Goal: Task Accomplishment & Management: Manage account settings

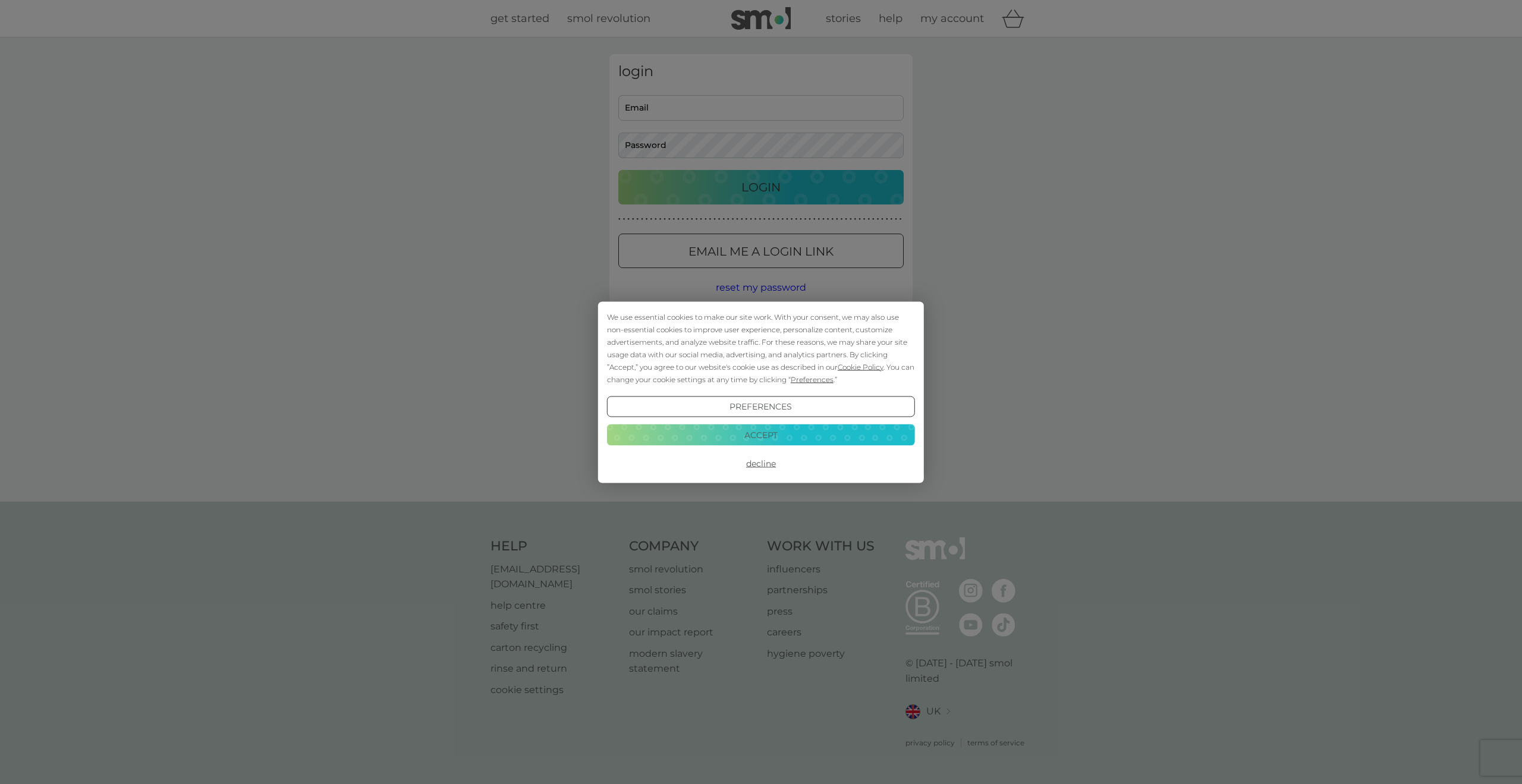
type input "[PERSON_NAME][EMAIL_ADDRESS][DOMAIN_NAME]"
click at [704, 197] on div "We use essential cookies to make our site work. With your consent, we may also …" at bounding box center [761, 392] width 1522 height 784
click at [739, 435] on button "Accept" at bounding box center [761, 434] width 308 height 21
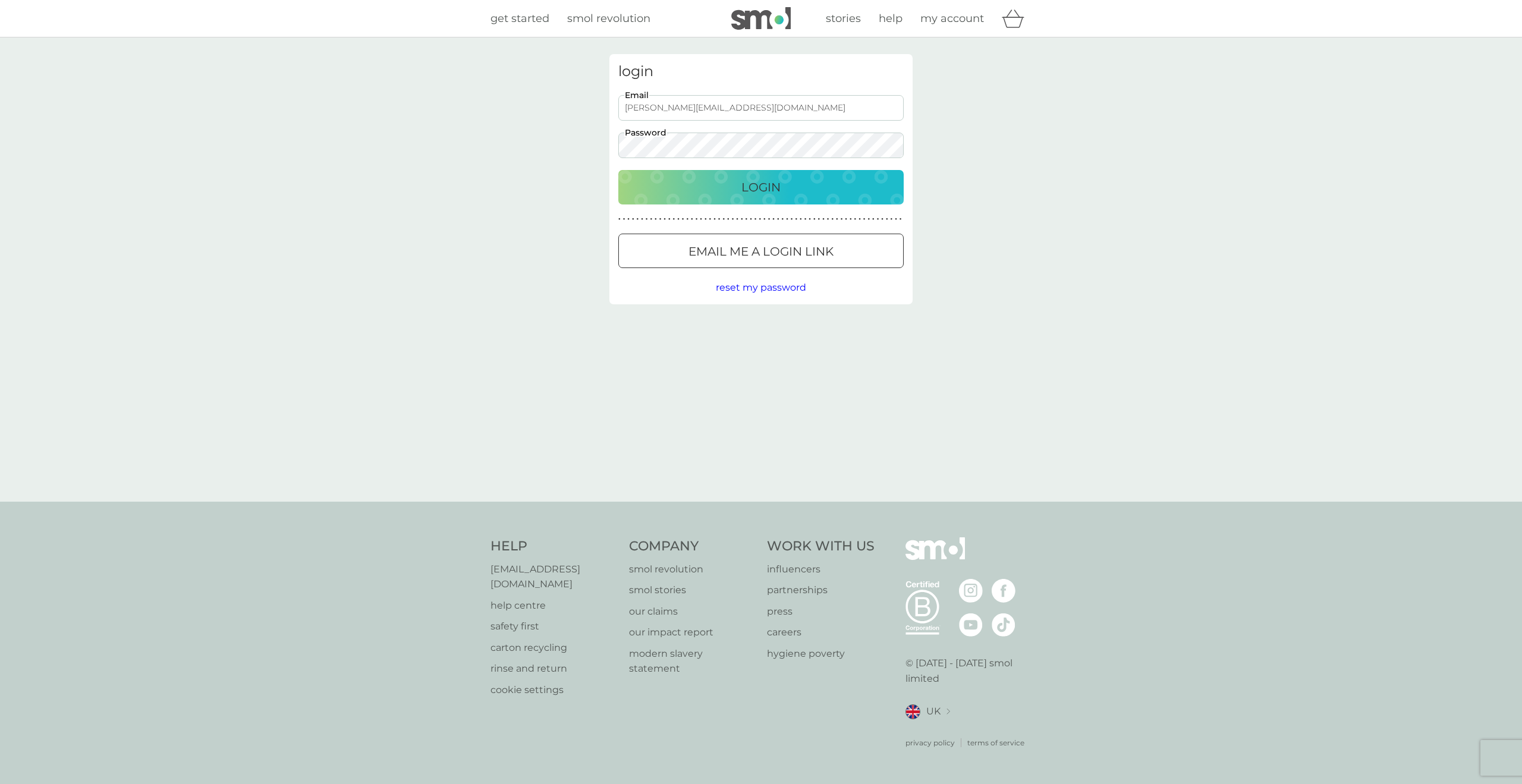
click at [742, 196] on p "Login" at bounding box center [761, 187] width 39 height 19
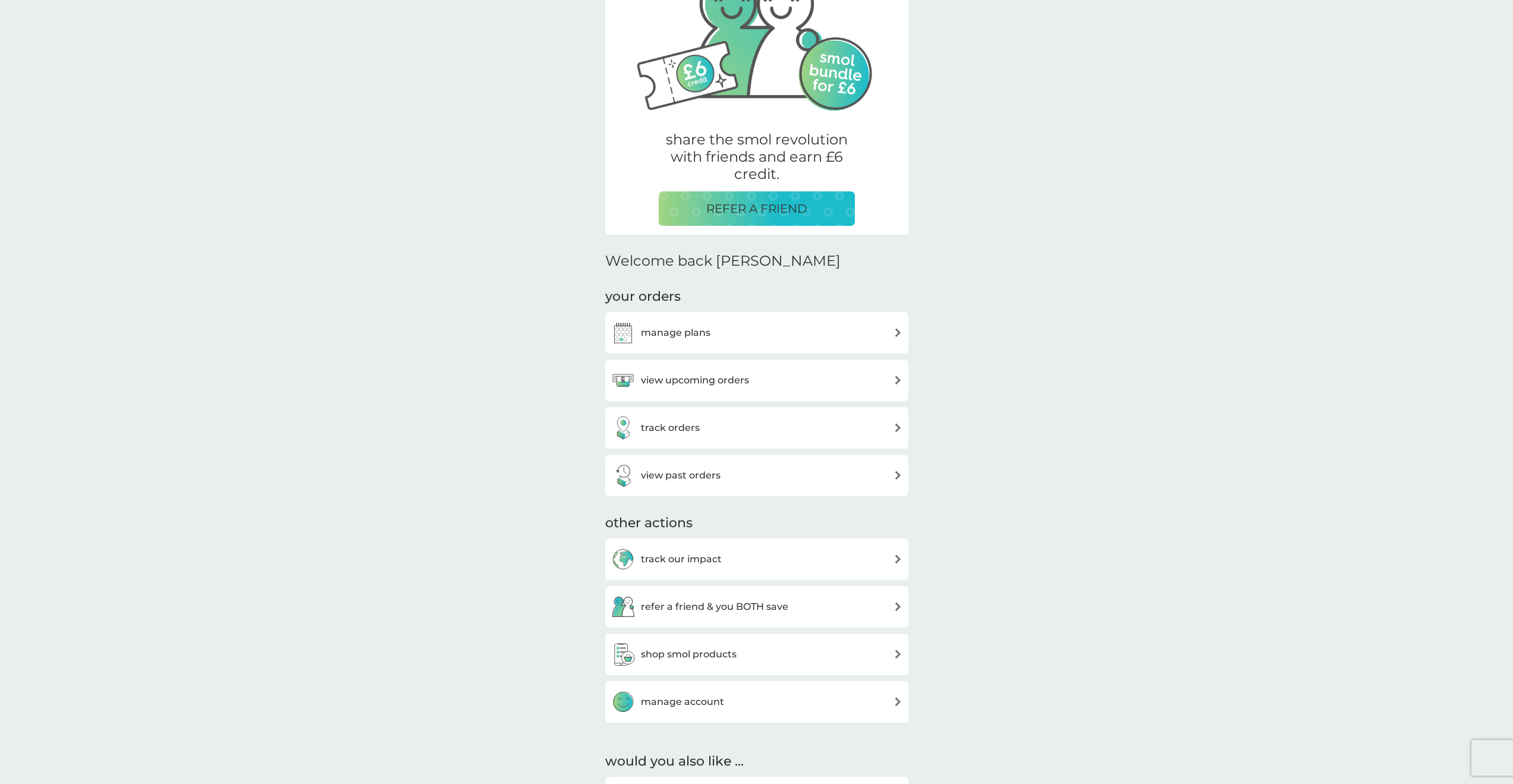
scroll to position [119, 0]
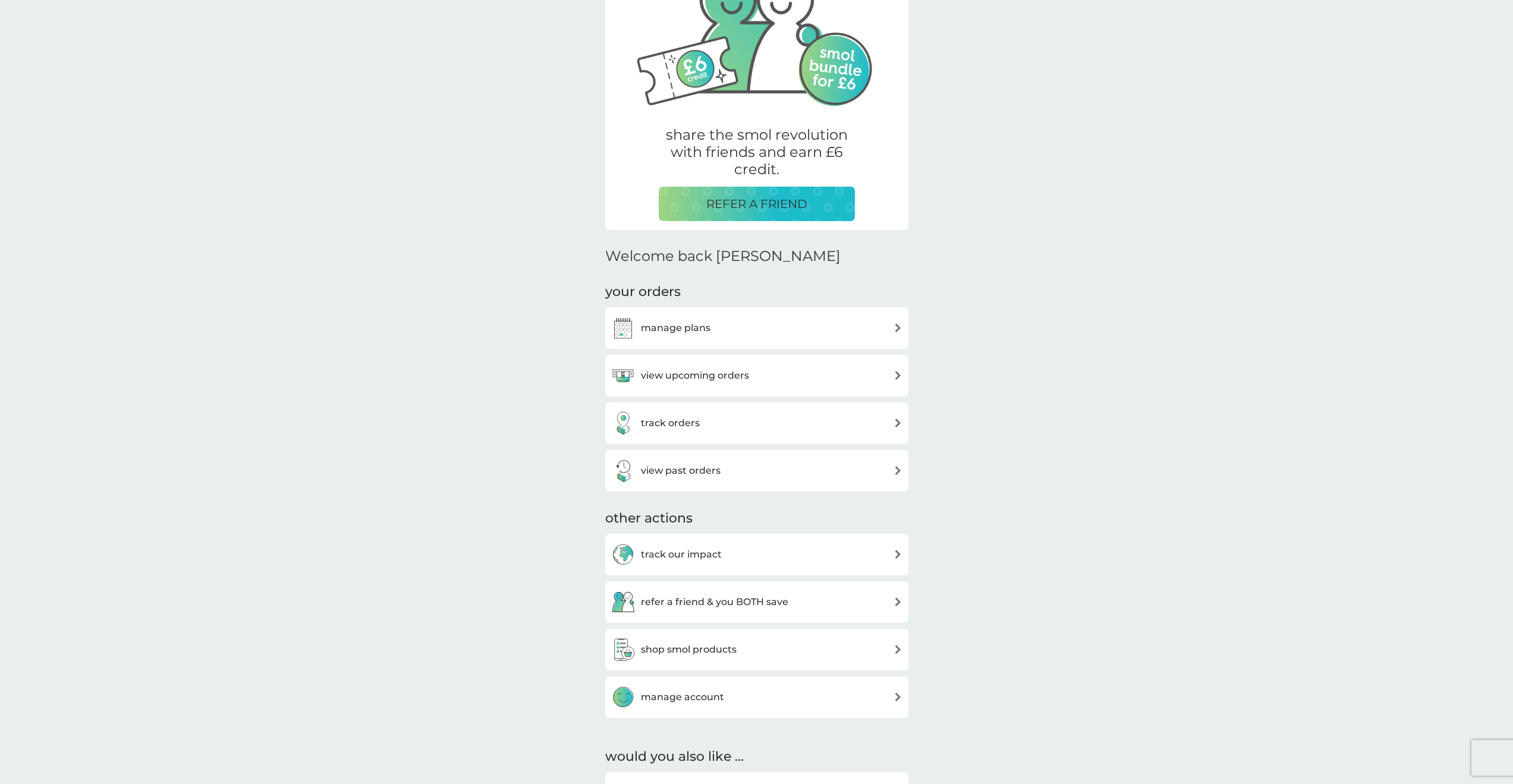
click at [729, 330] on div "manage plans" at bounding box center [757, 328] width 292 height 24
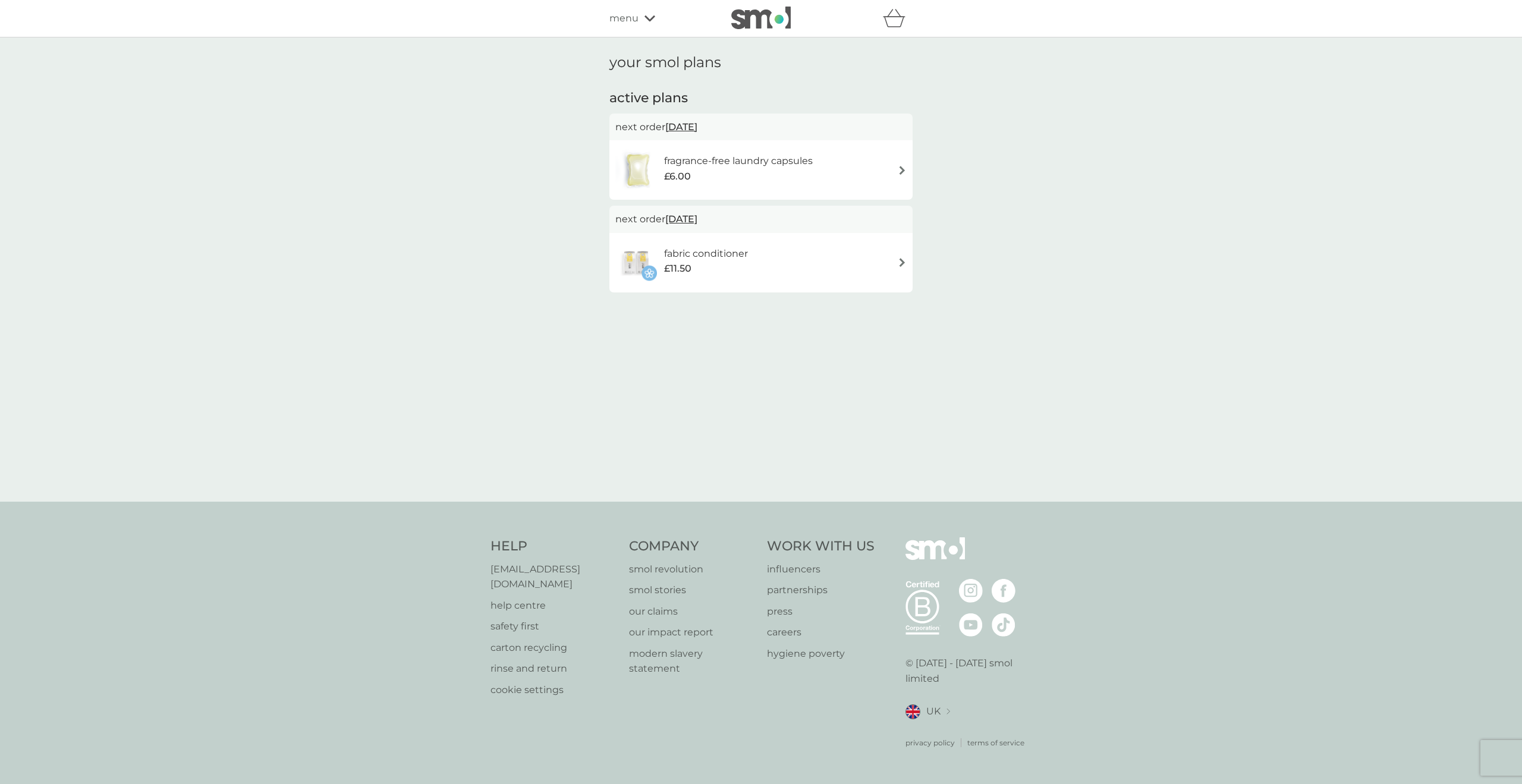
click at [762, 260] on div "fabric conditioner £11.50" at bounding box center [761, 263] width 292 height 42
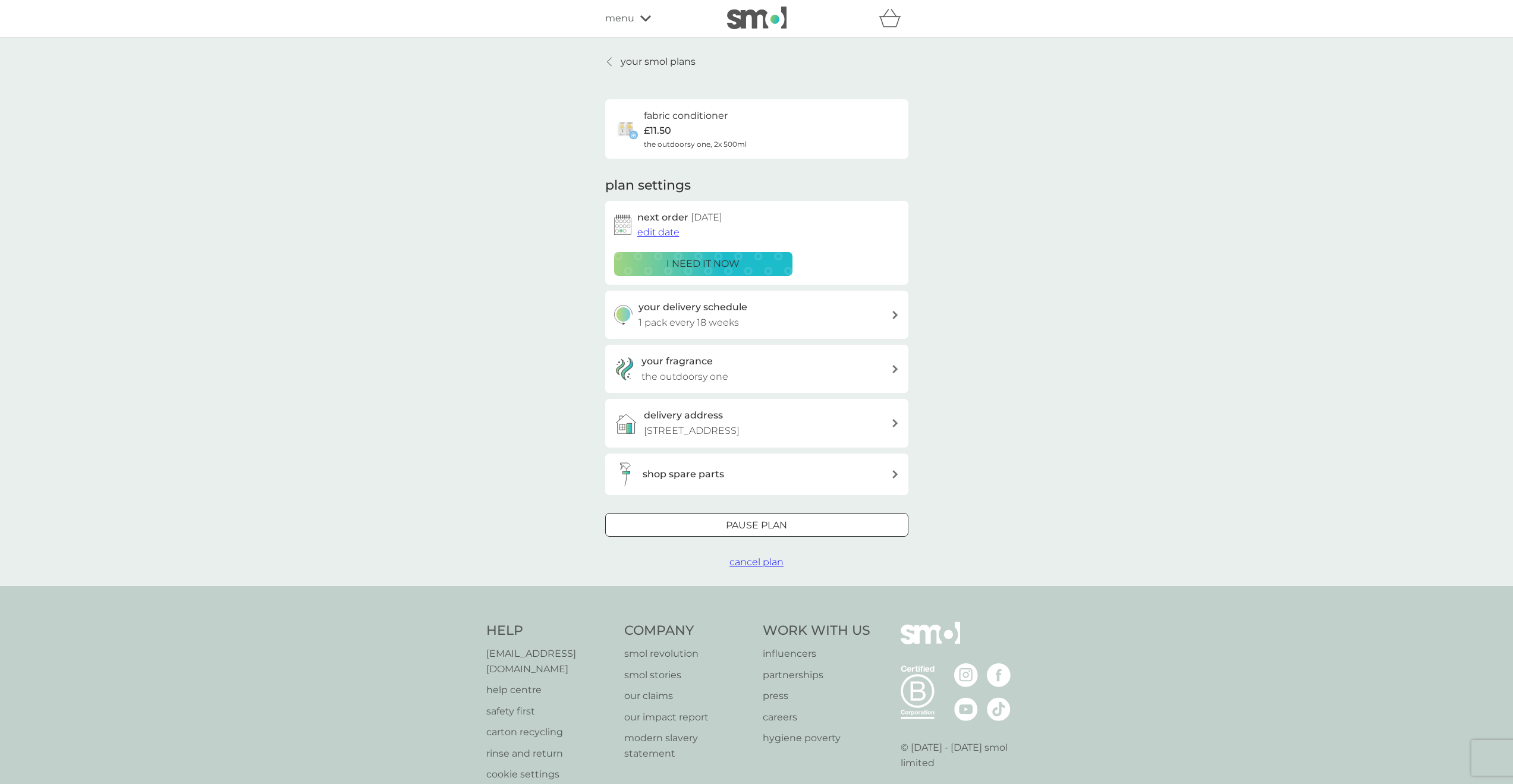
click at [670, 113] on h6 "fabric conditioner" at bounding box center [686, 116] width 84 height 15
click at [627, 124] on img at bounding box center [626, 129] width 24 height 24
click at [702, 261] on p "i need it now" at bounding box center [703, 264] width 73 height 15
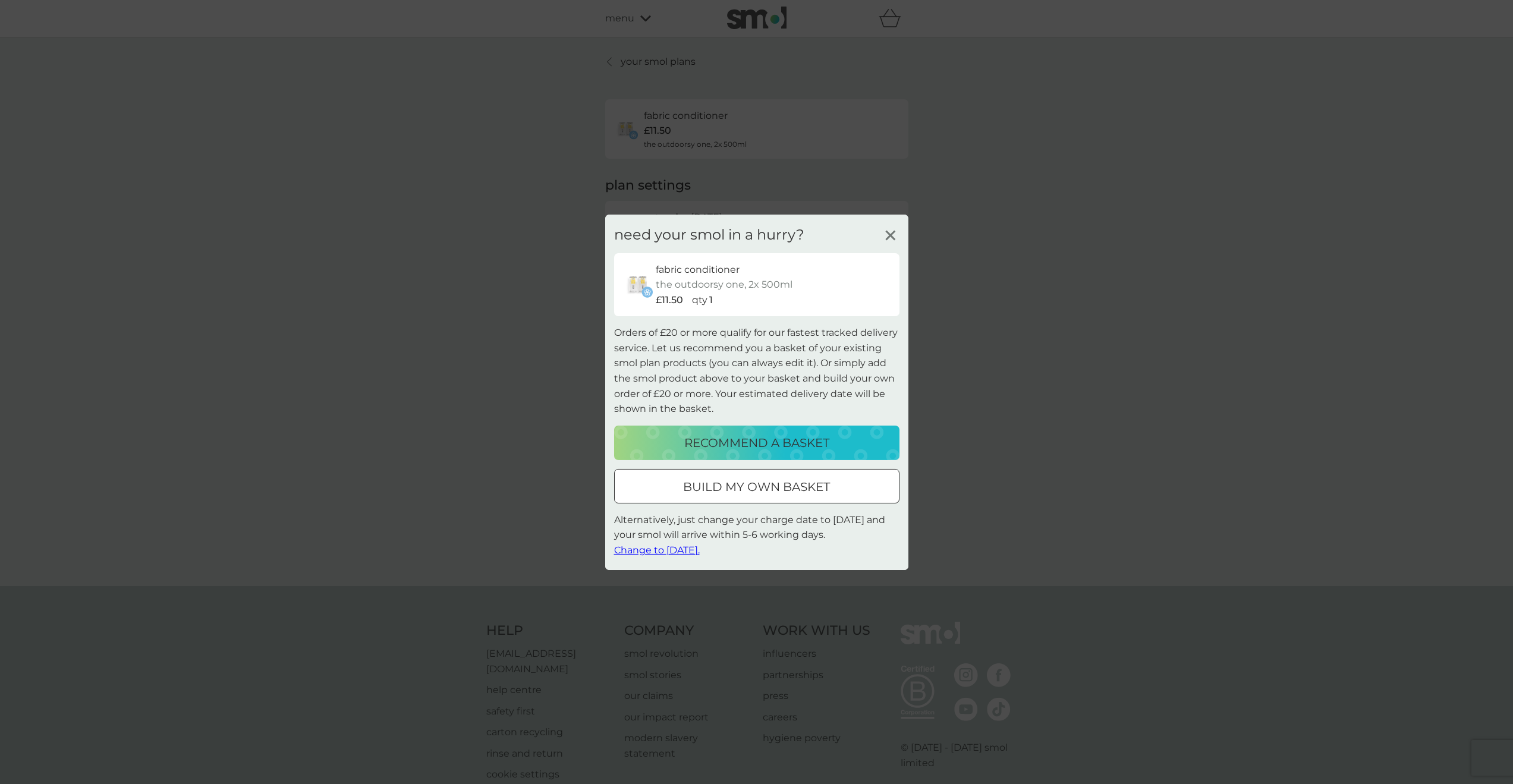
click at [756, 485] on div at bounding box center [757, 486] width 3 height 3
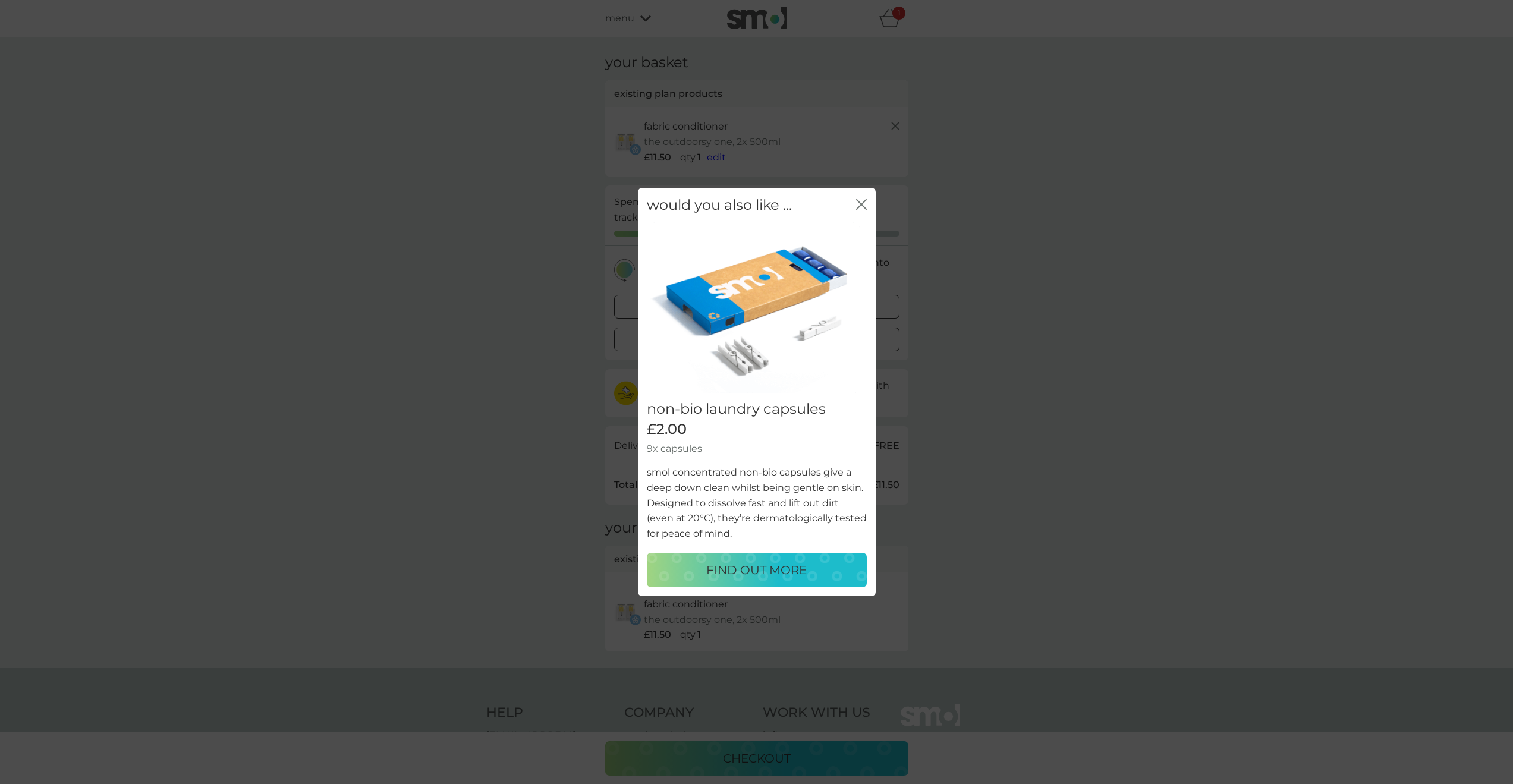
click at [1024, 204] on div "would you also like ... close non-bio laundry capsules £2.00 9x capsules smol c…" at bounding box center [757, 392] width 1513 height 784
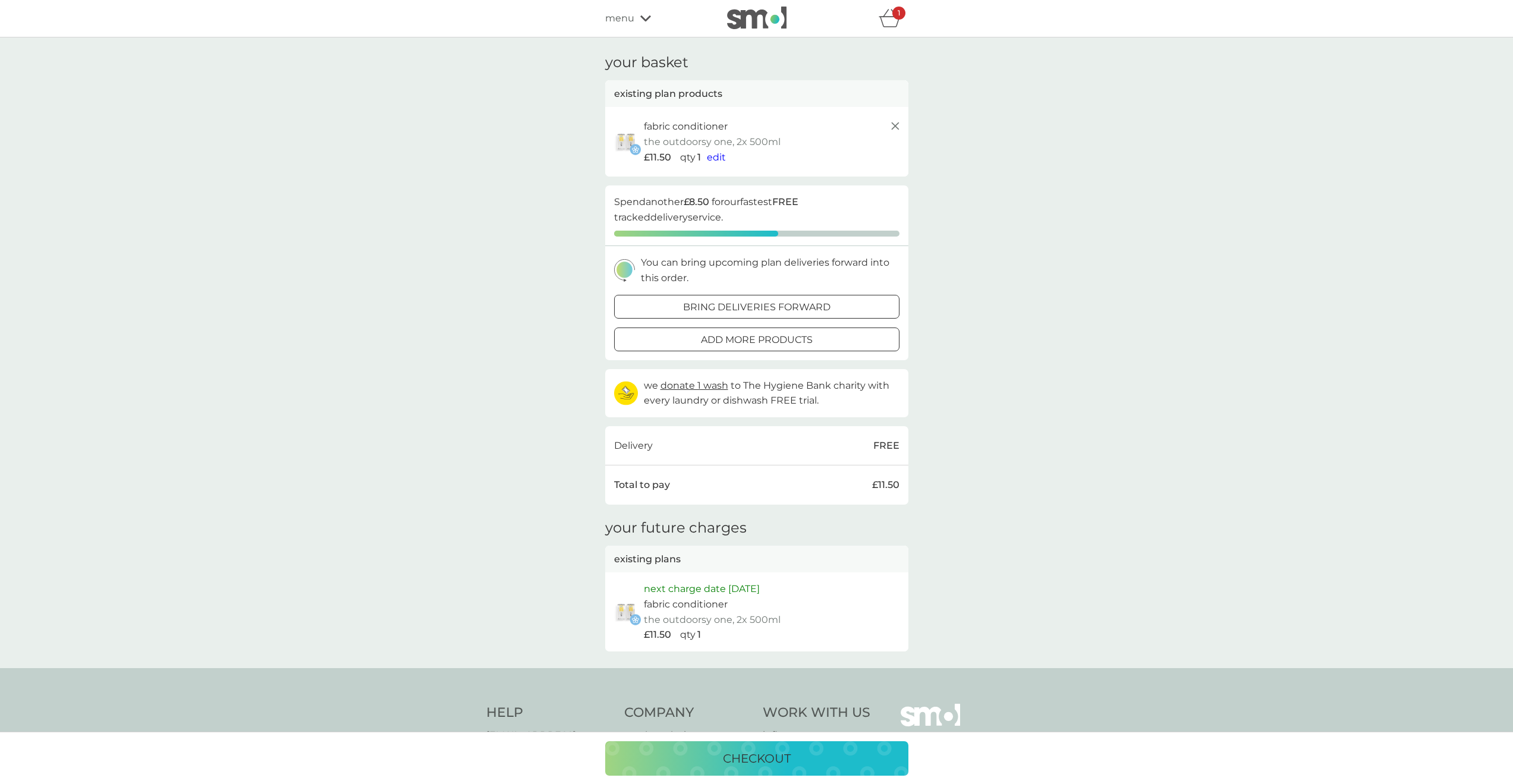
click at [749, 10] on img at bounding box center [757, 17] width 59 height 23
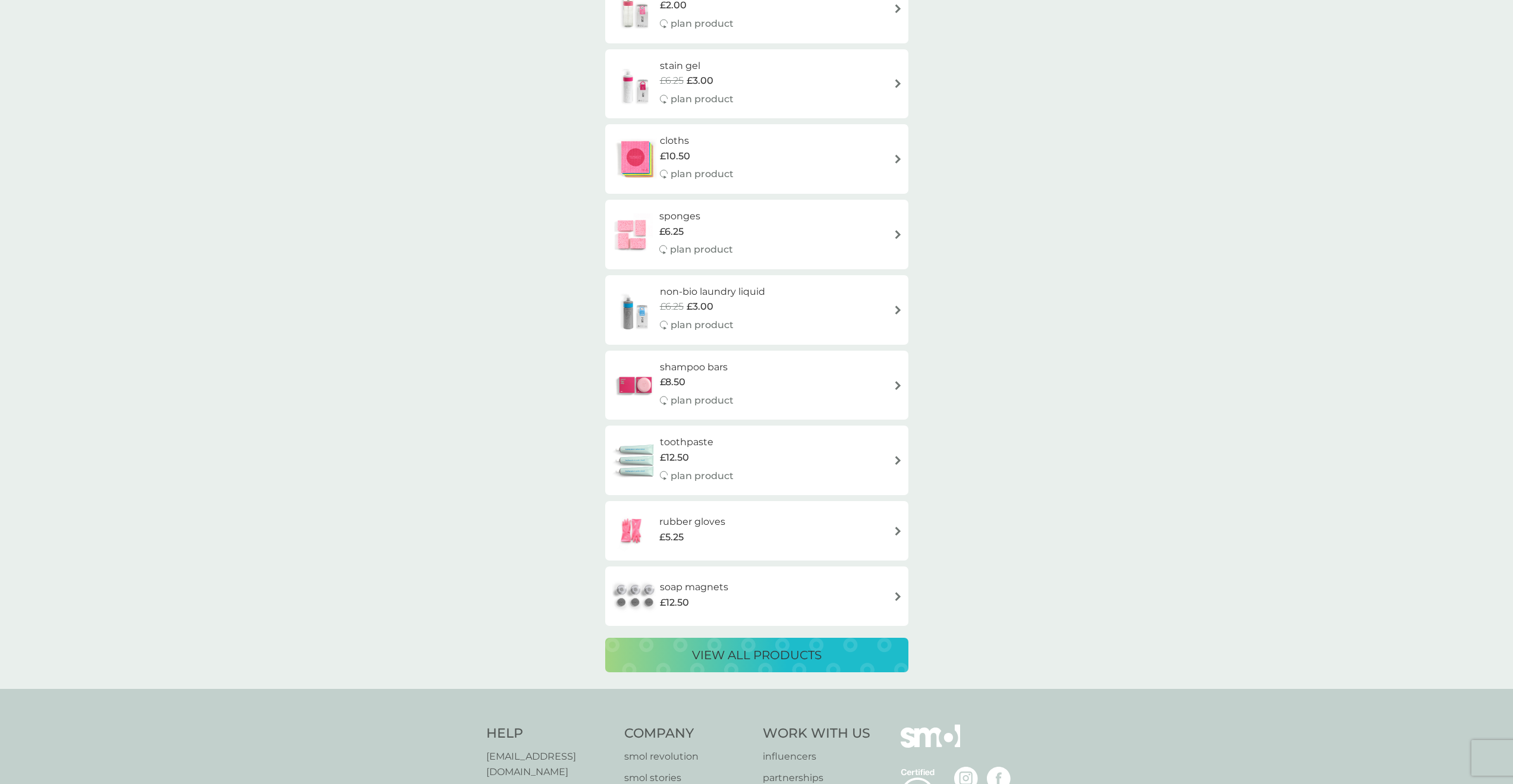
scroll to position [1902, 0]
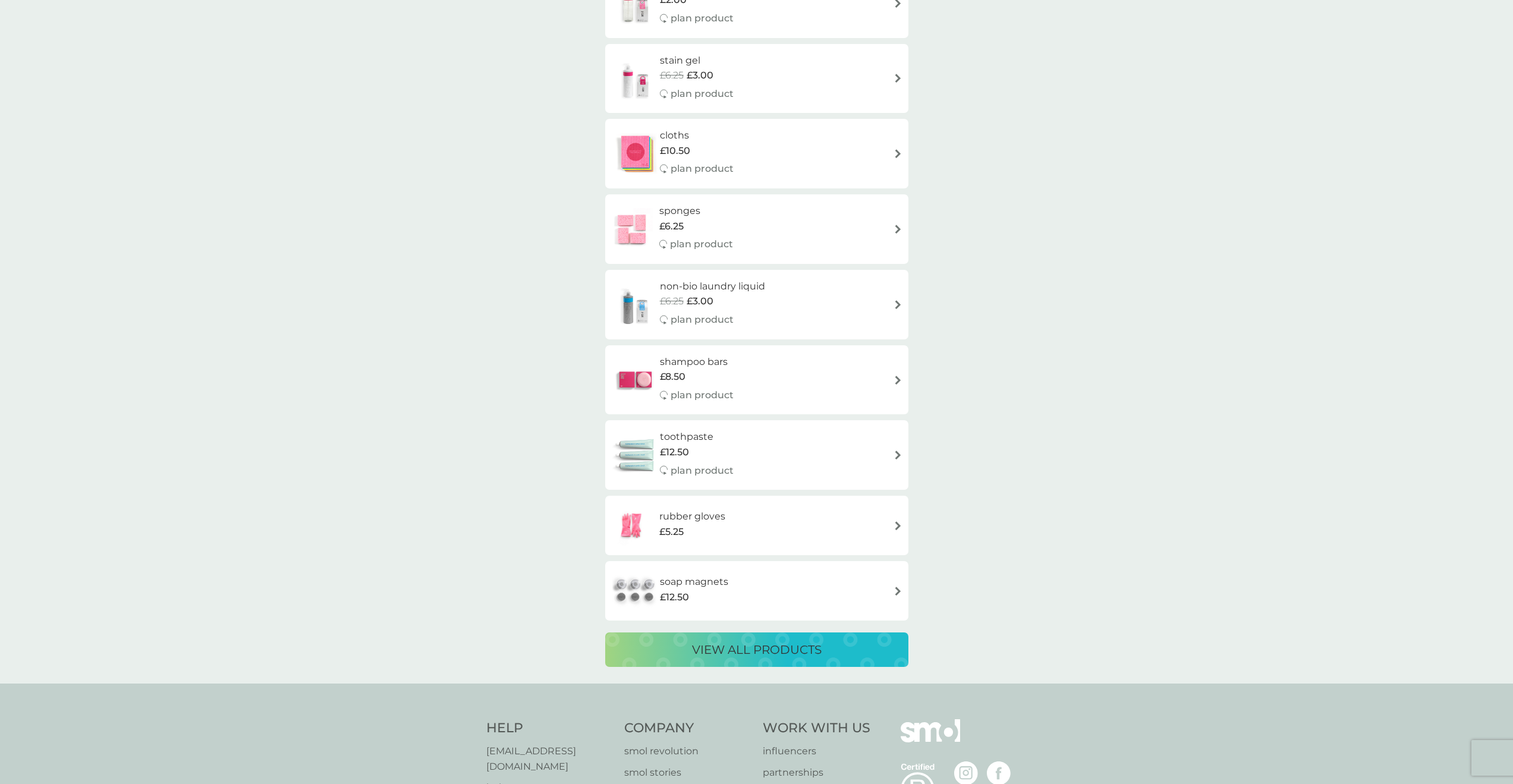
click at [741, 641] on p "view all products" at bounding box center [757, 650] width 129 height 19
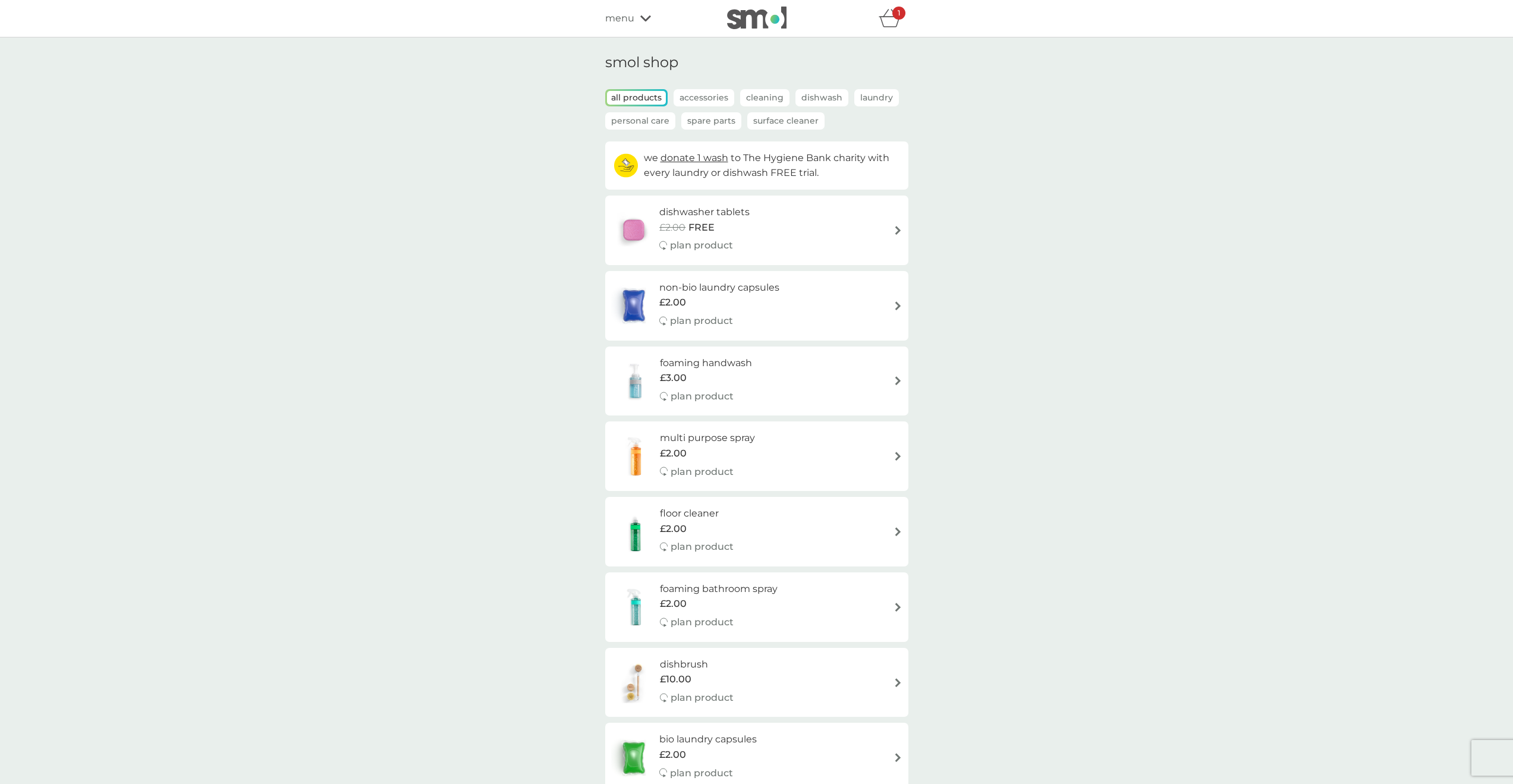
click at [635, 125] on p "Personal Care" at bounding box center [640, 121] width 70 height 17
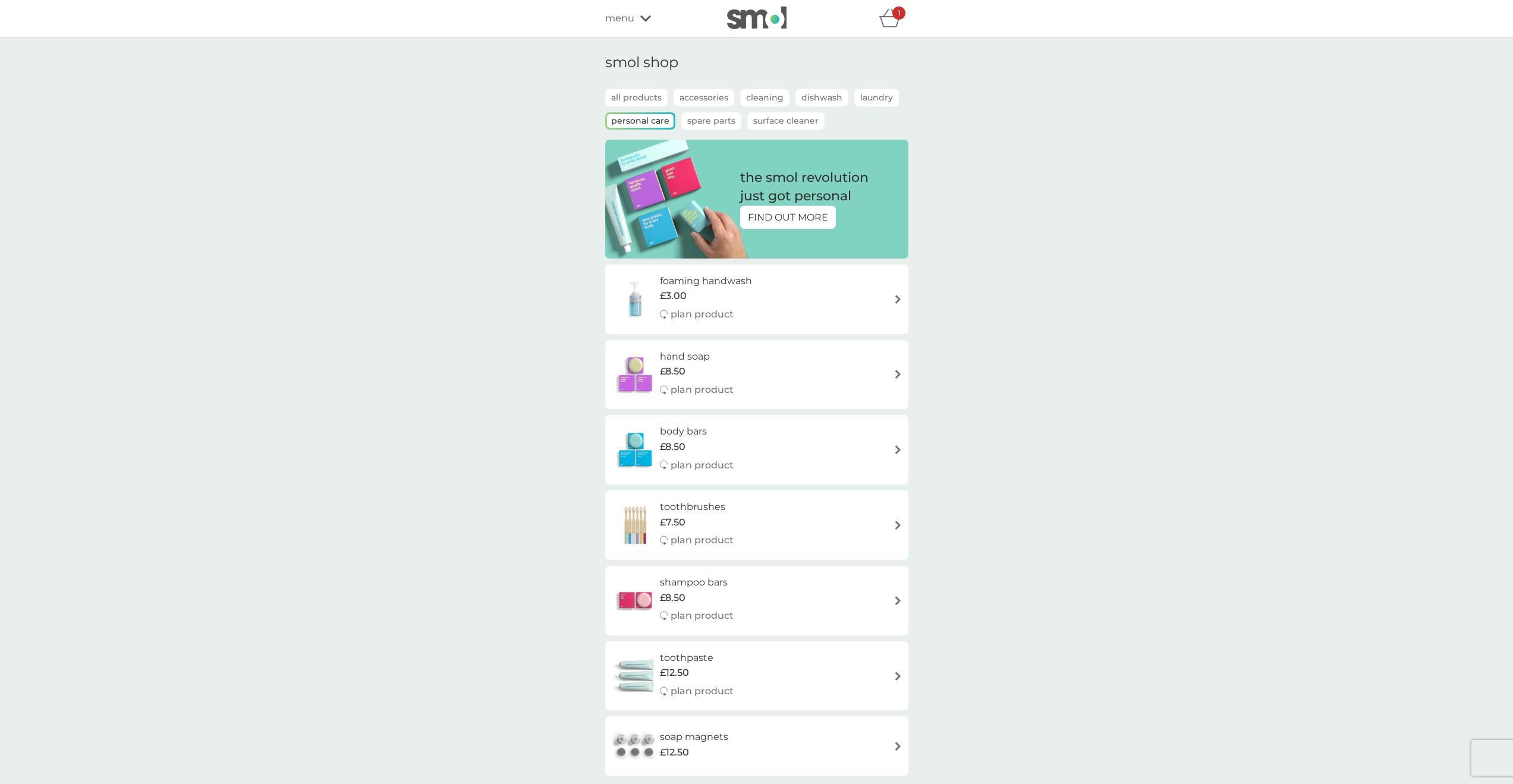
click at [773, 118] on p "Surface Cleaner" at bounding box center [786, 121] width 77 height 17
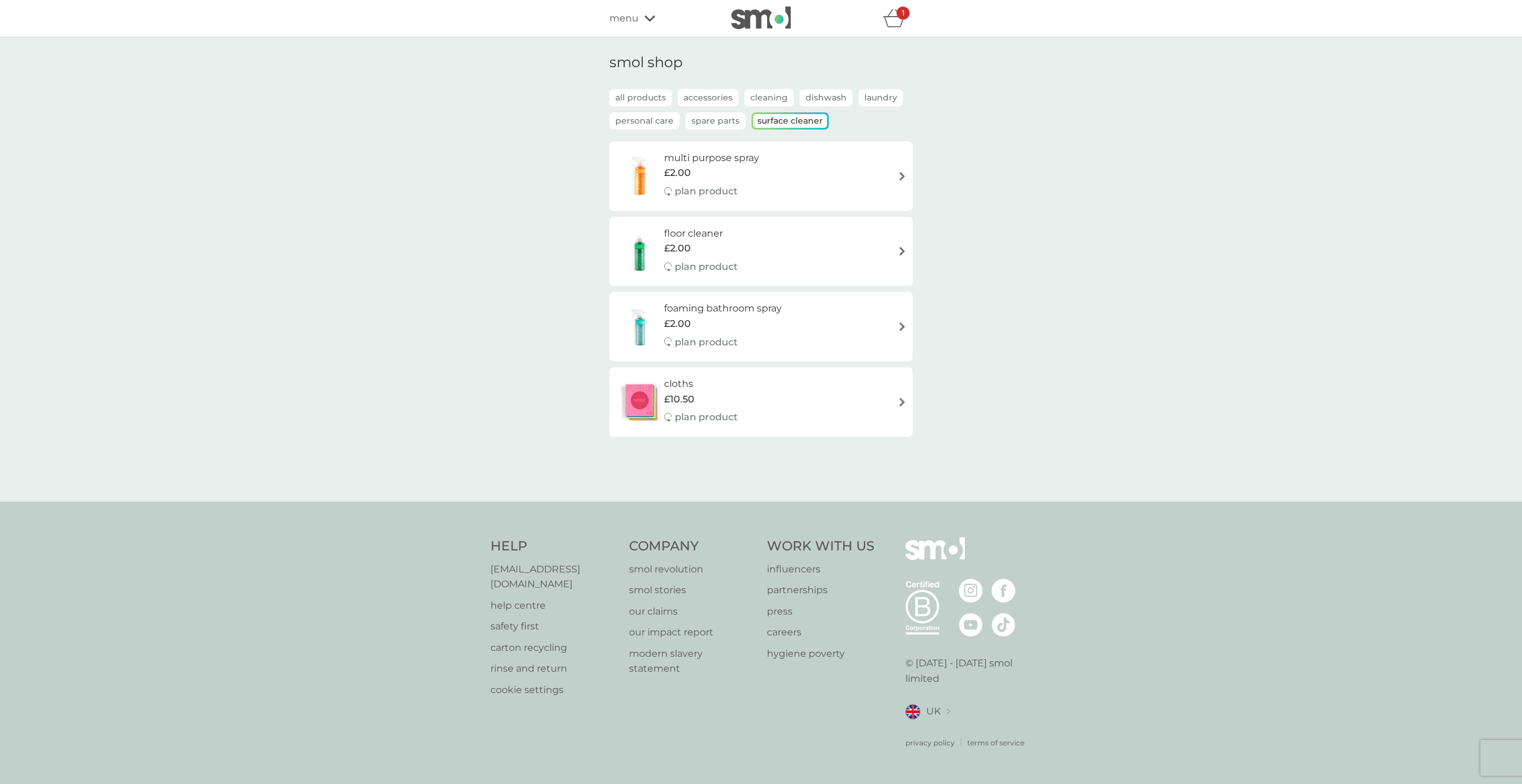
click at [697, 91] on p "Accessories" at bounding box center [708, 98] width 61 height 17
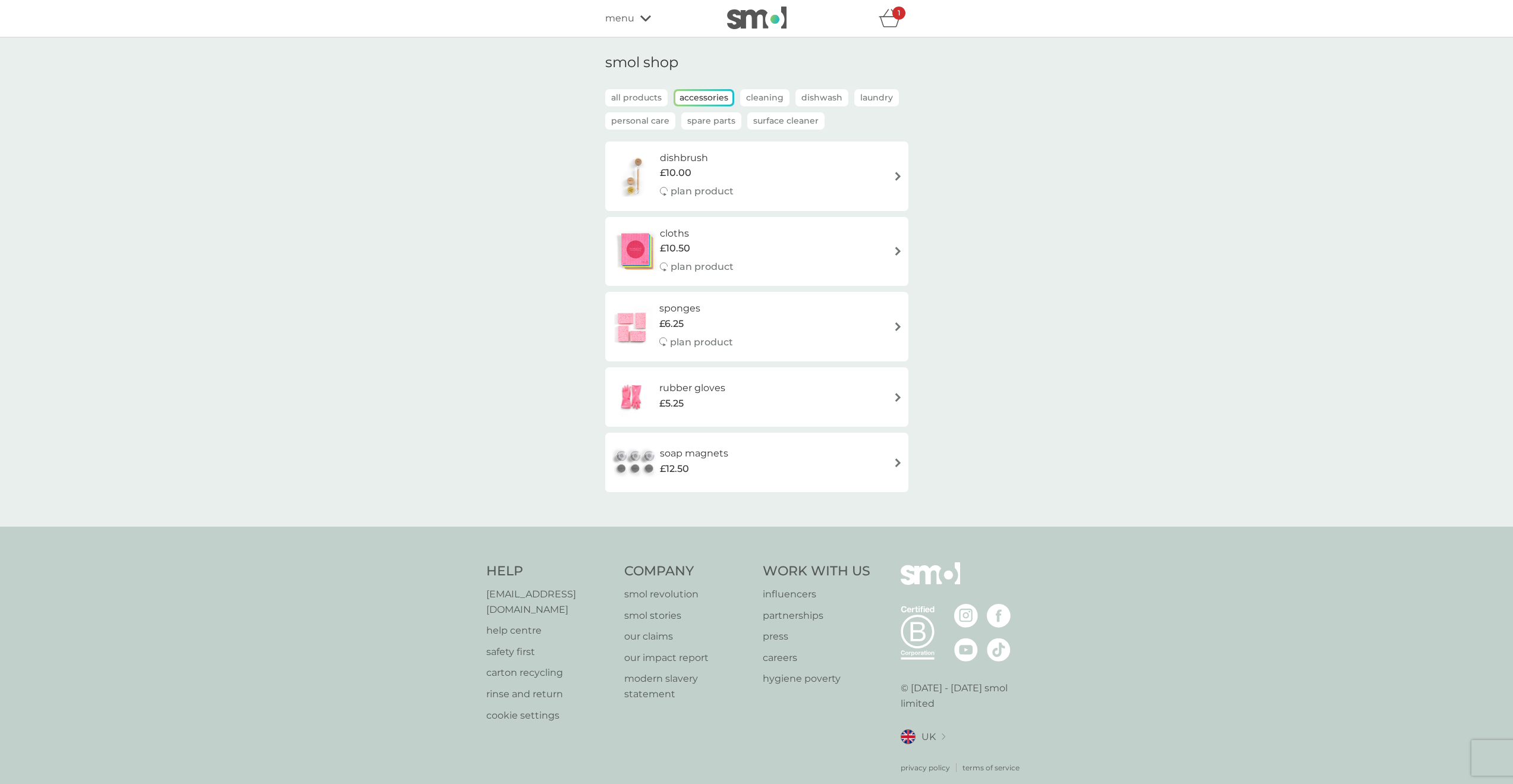
click at [776, 103] on p "Cleaning" at bounding box center [765, 98] width 50 height 17
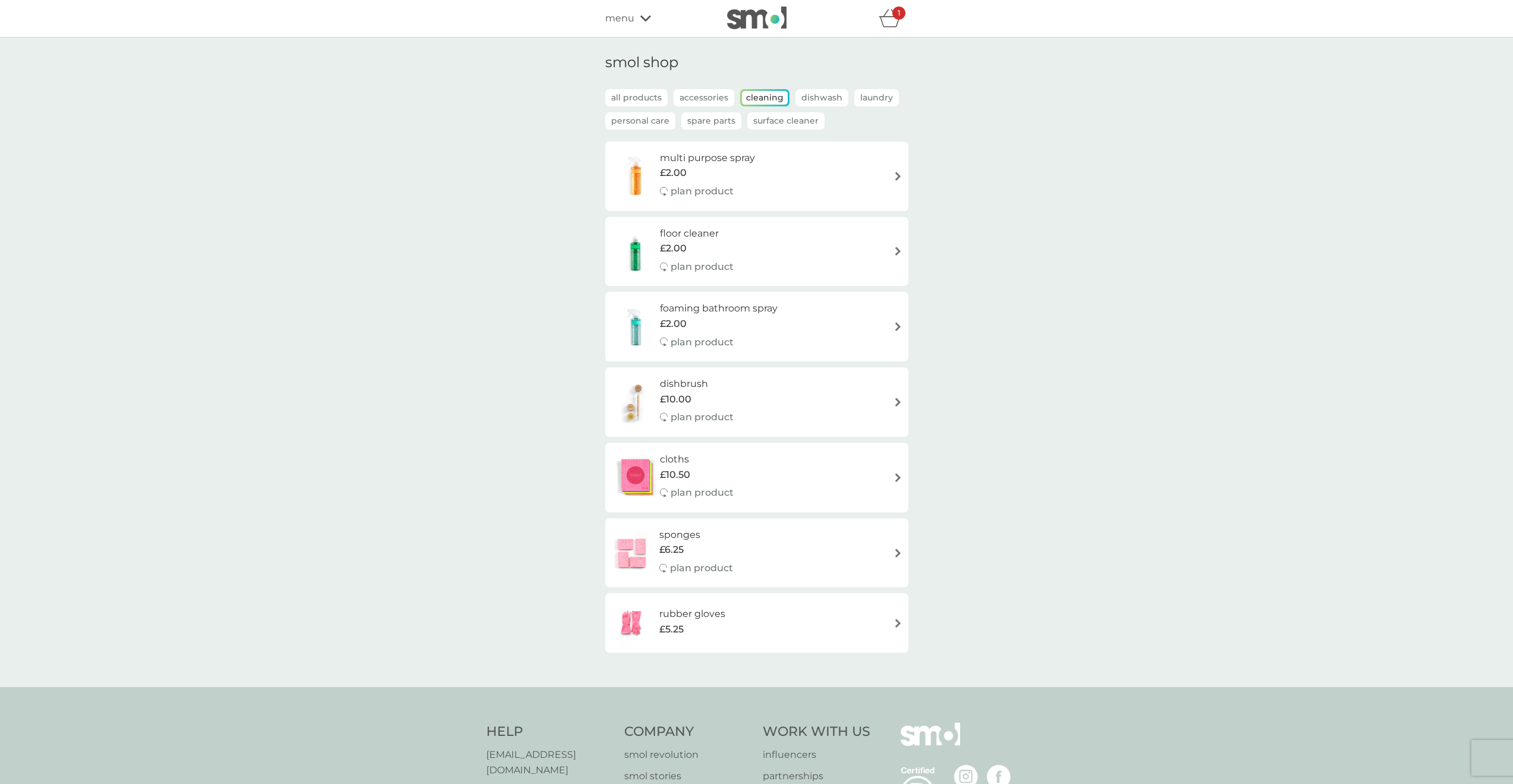
click at [832, 97] on p "Dishwash" at bounding box center [822, 98] width 53 height 17
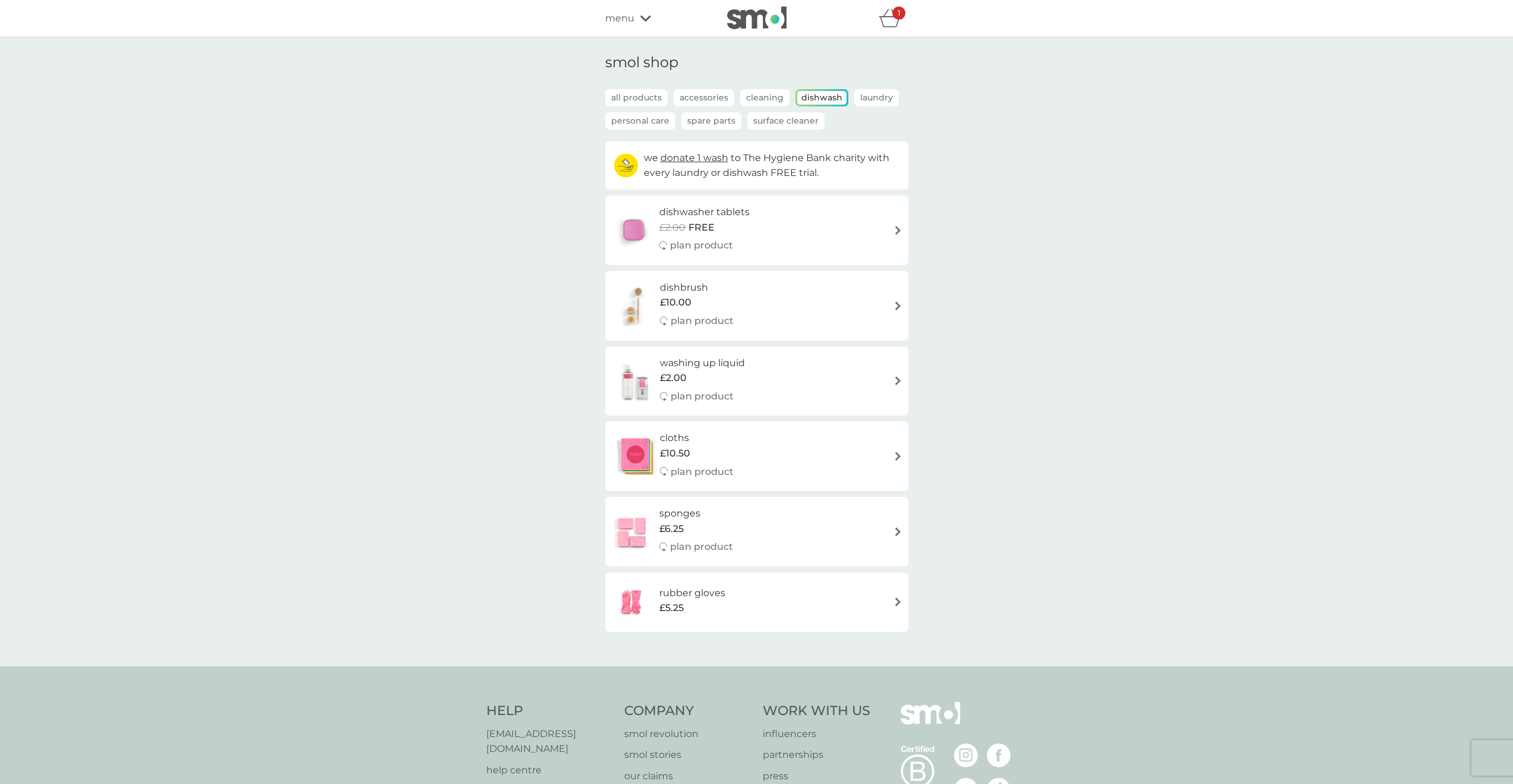
click at [867, 94] on p "Laundry" at bounding box center [876, 98] width 44 height 17
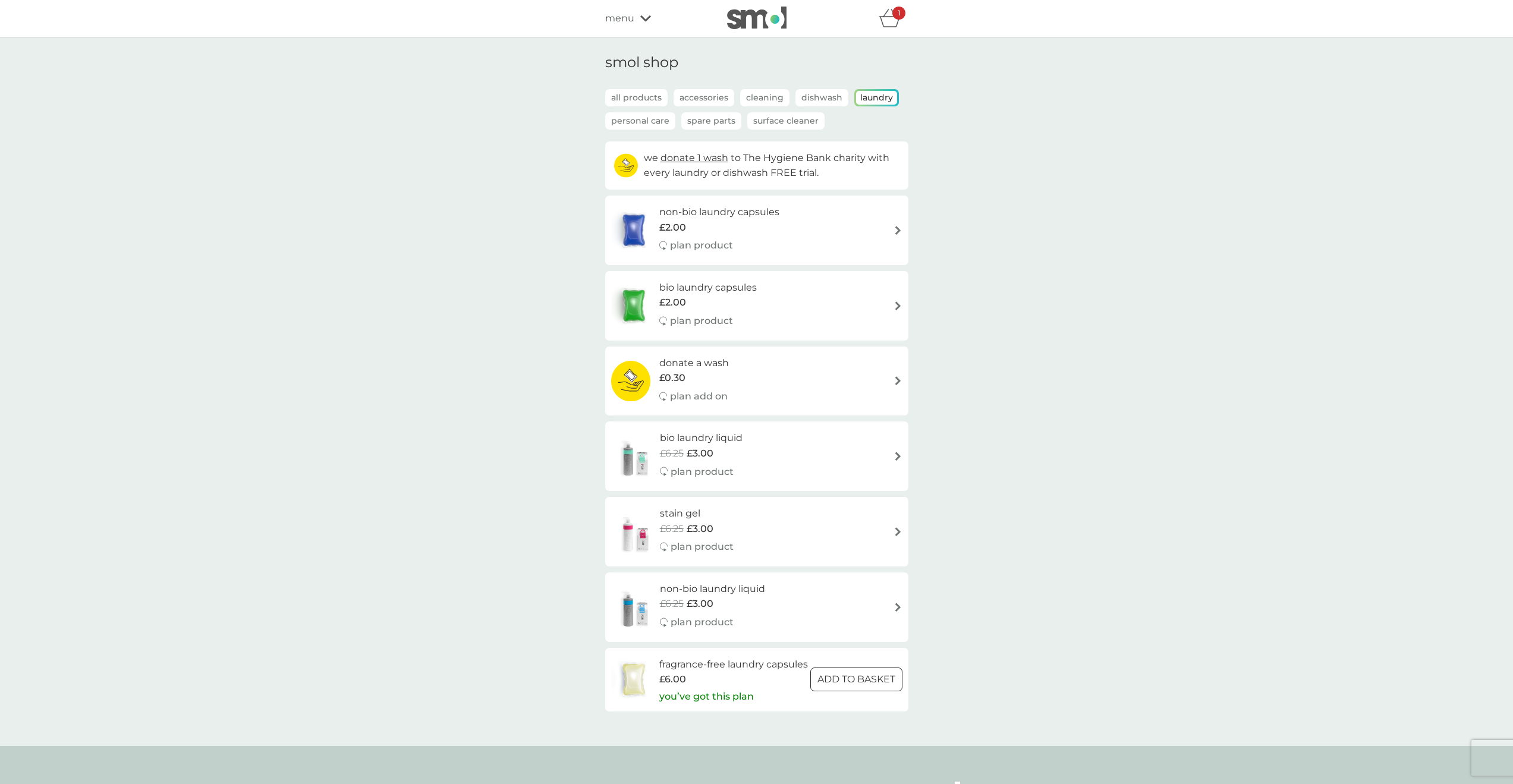
click at [220, 395] on div "smol shop all products Accessories Cleaning Dishwash Laundry Personal Care Spar…" at bounding box center [757, 391] width 1513 height 709
click at [890, 21] on icon "basket" at bounding box center [890, 18] width 23 height 19
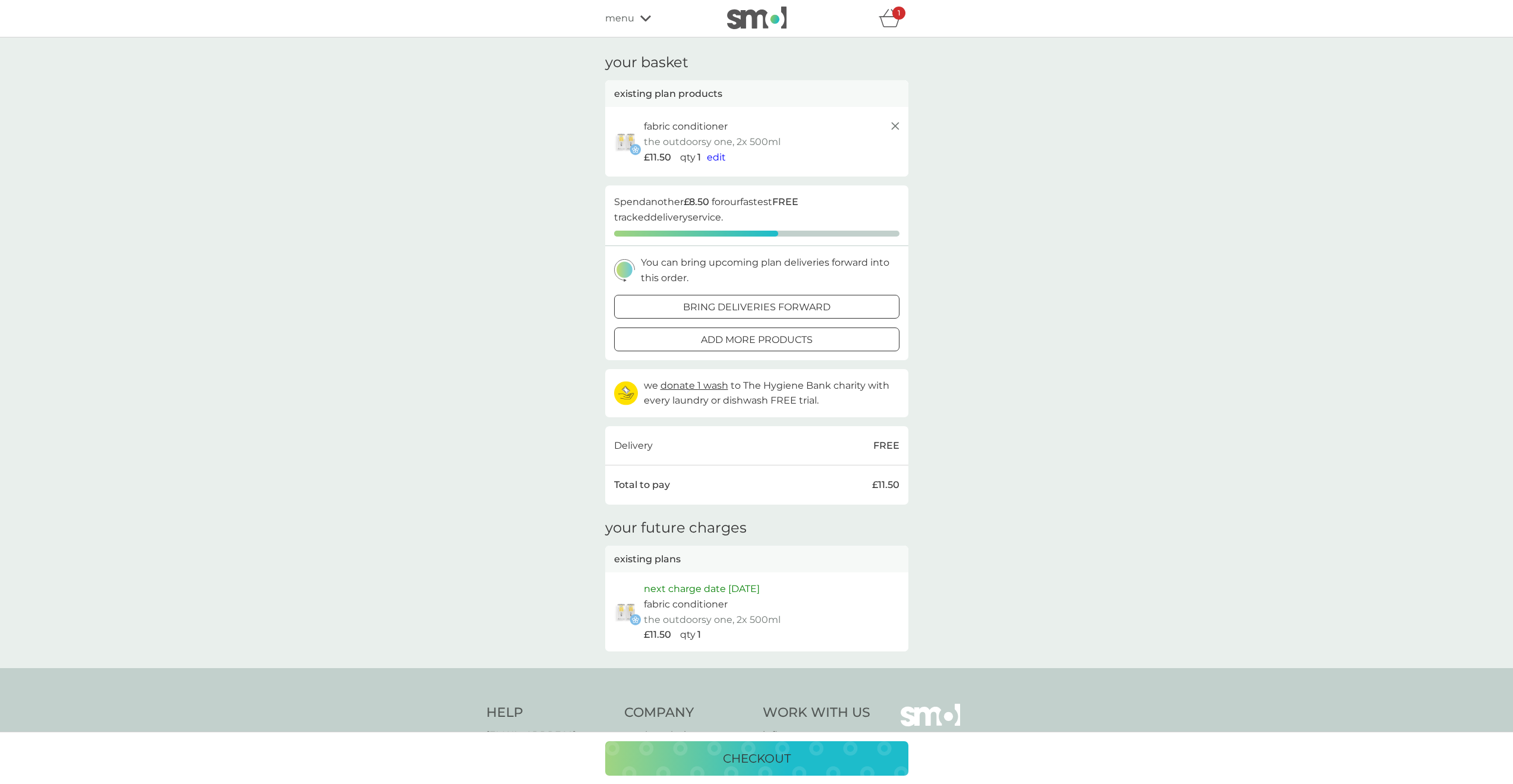
click at [897, 129] on line at bounding box center [894, 126] width 7 height 7
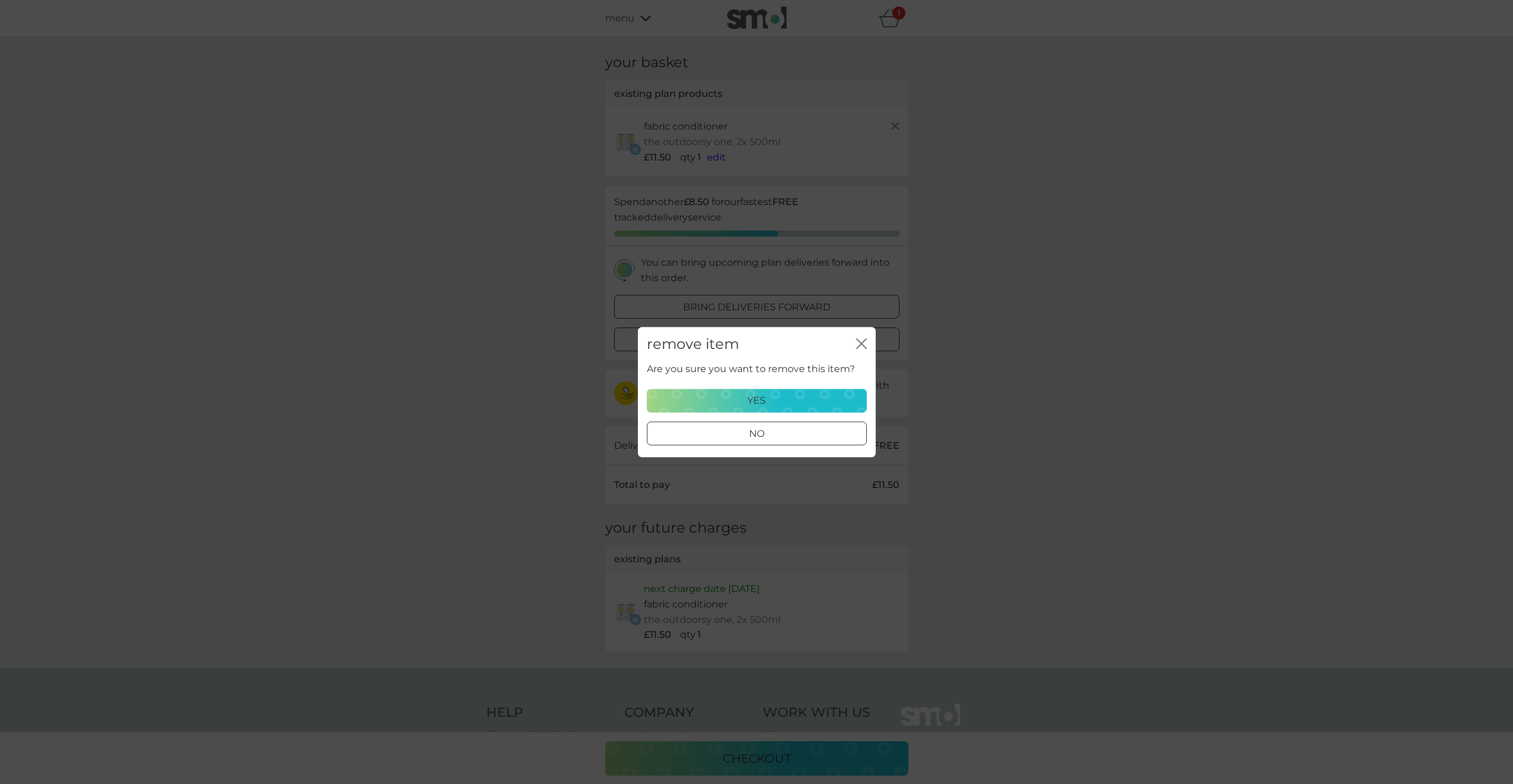
click at [707, 400] on div "yes" at bounding box center [757, 400] width 205 height 15
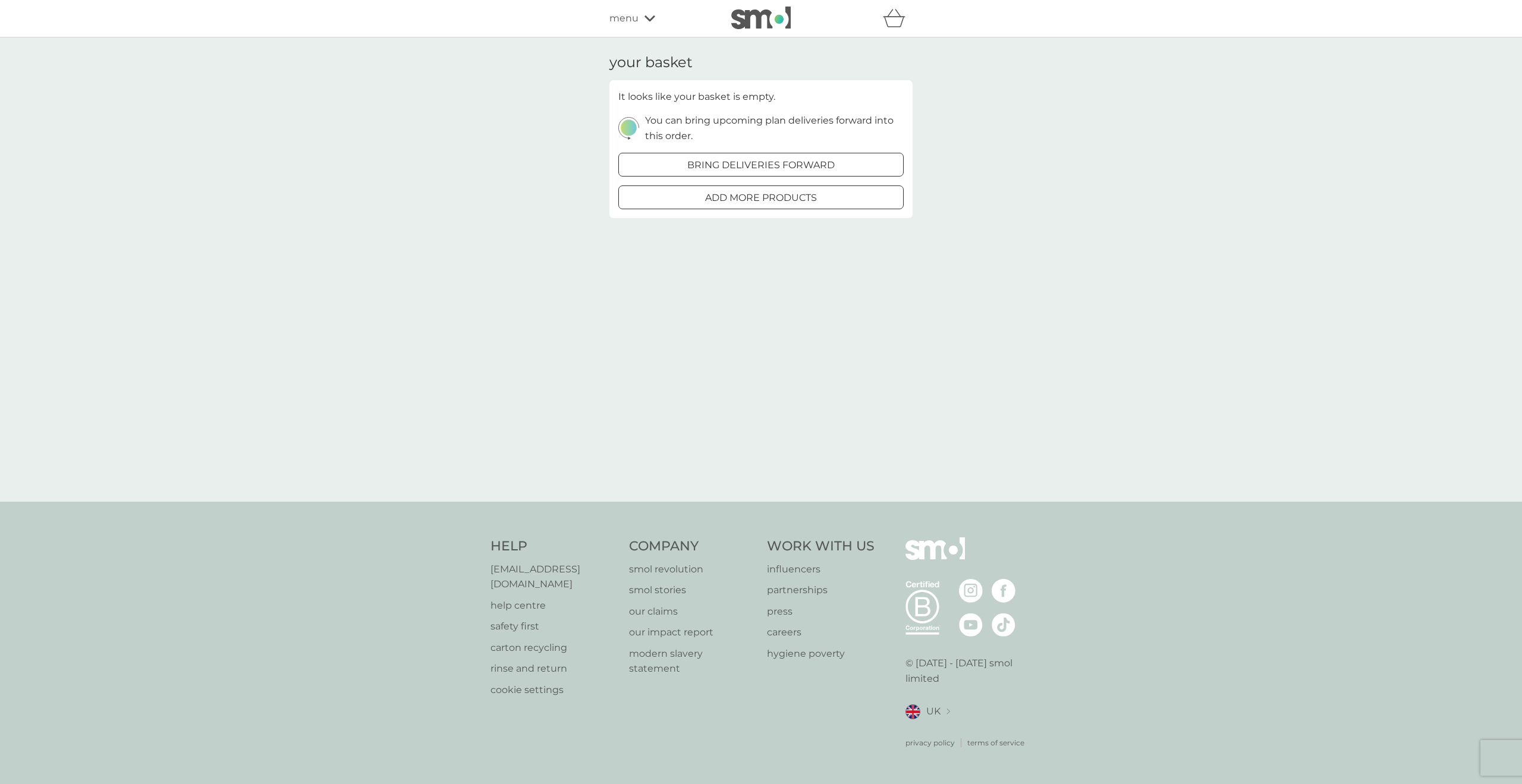
click at [647, 17] on icon at bounding box center [650, 18] width 11 height 7
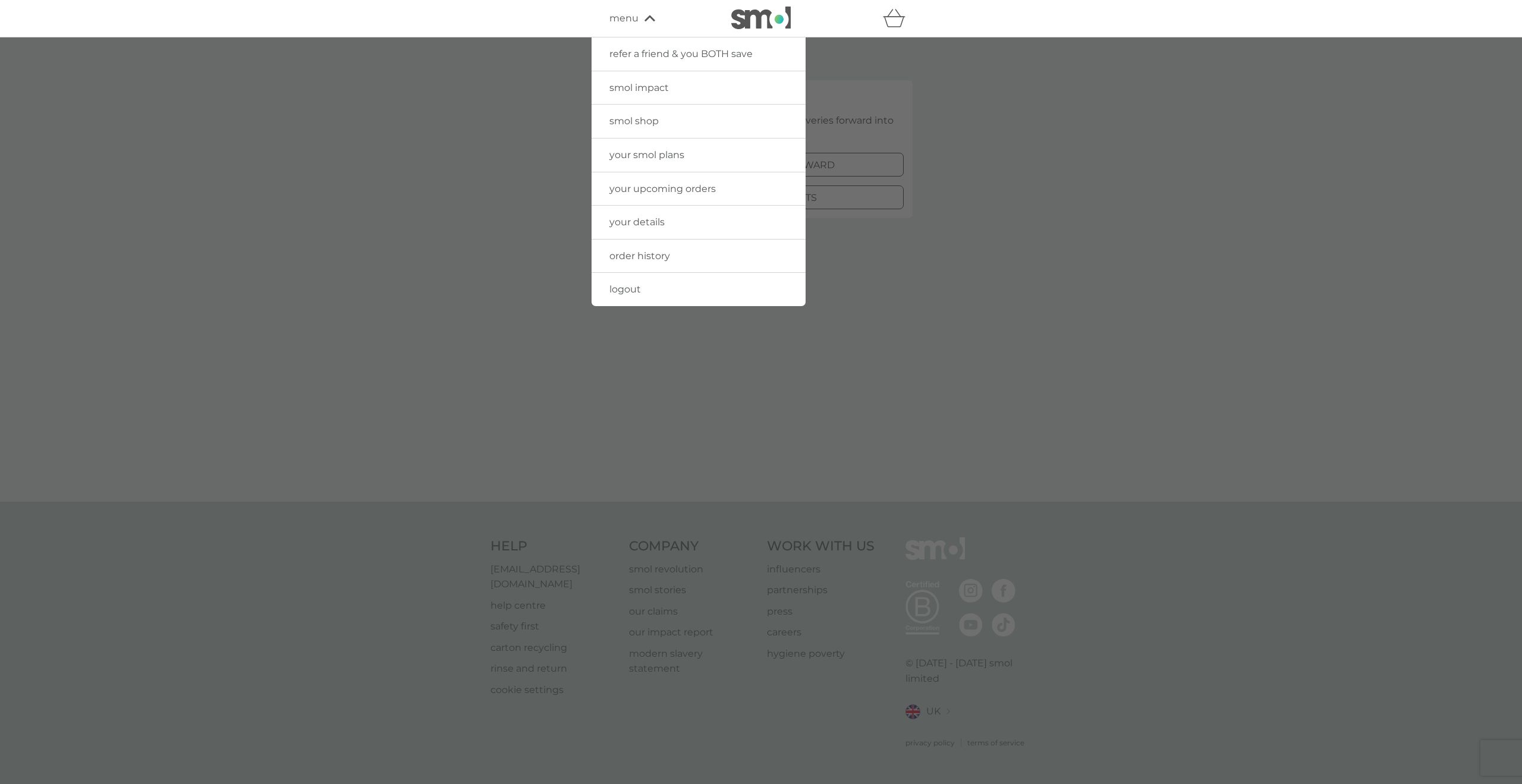
click at [634, 187] on span "your upcoming orders" at bounding box center [662, 189] width 106 height 12
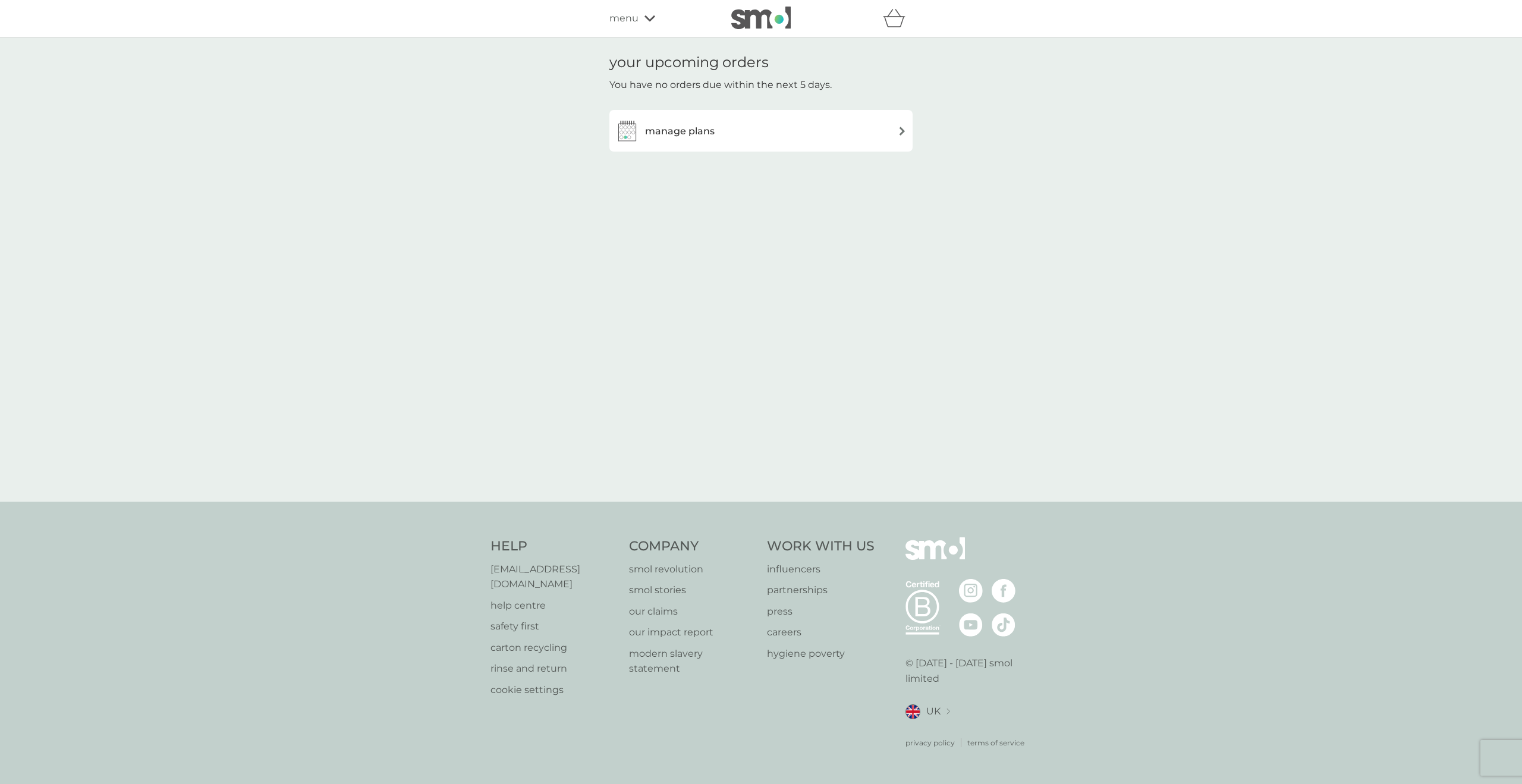
click at [677, 126] on h3 "manage plans" at bounding box center [680, 131] width 70 height 15
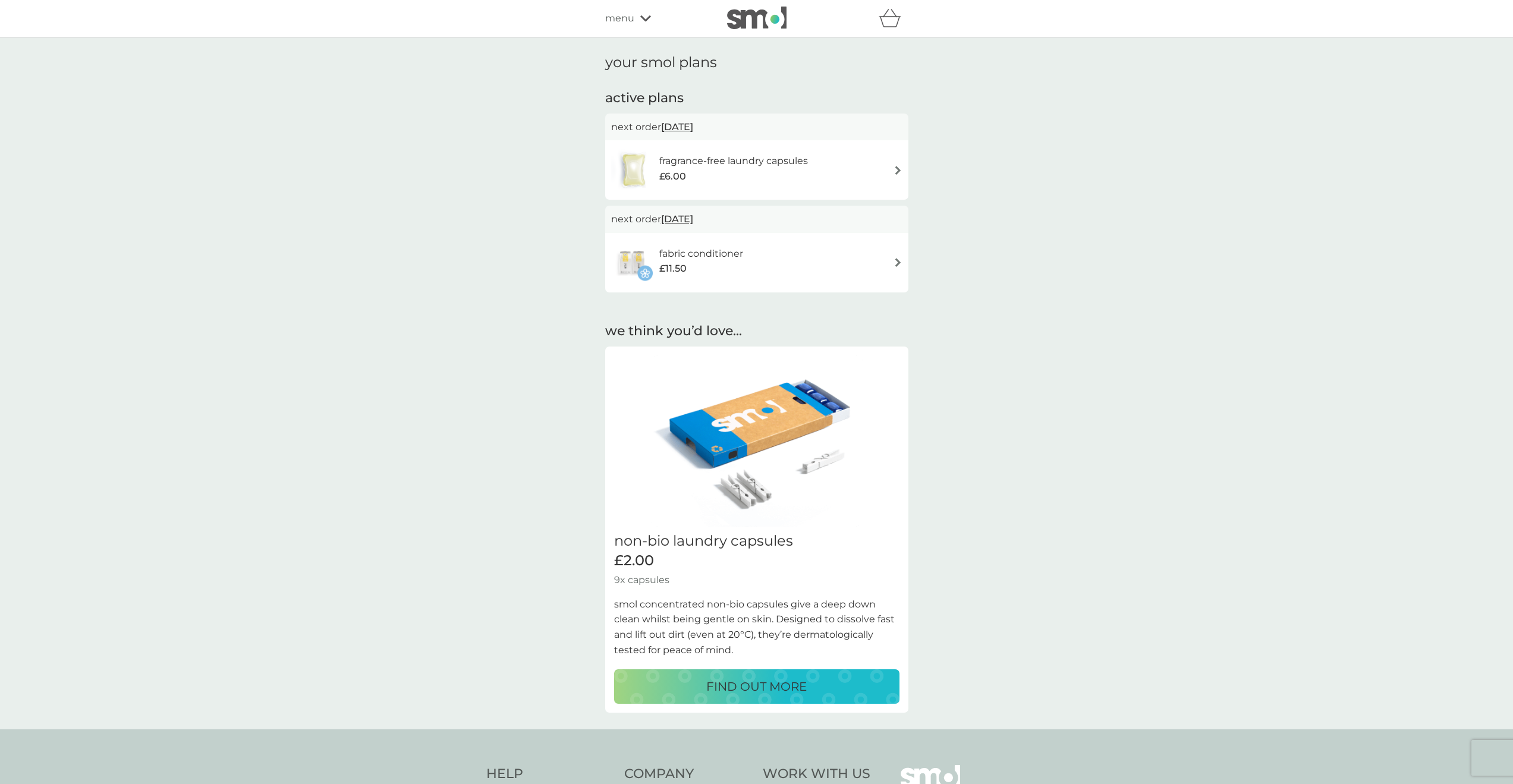
click at [870, 166] on div "fragrance-free laundry capsules £6.00" at bounding box center [757, 170] width 292 height 42
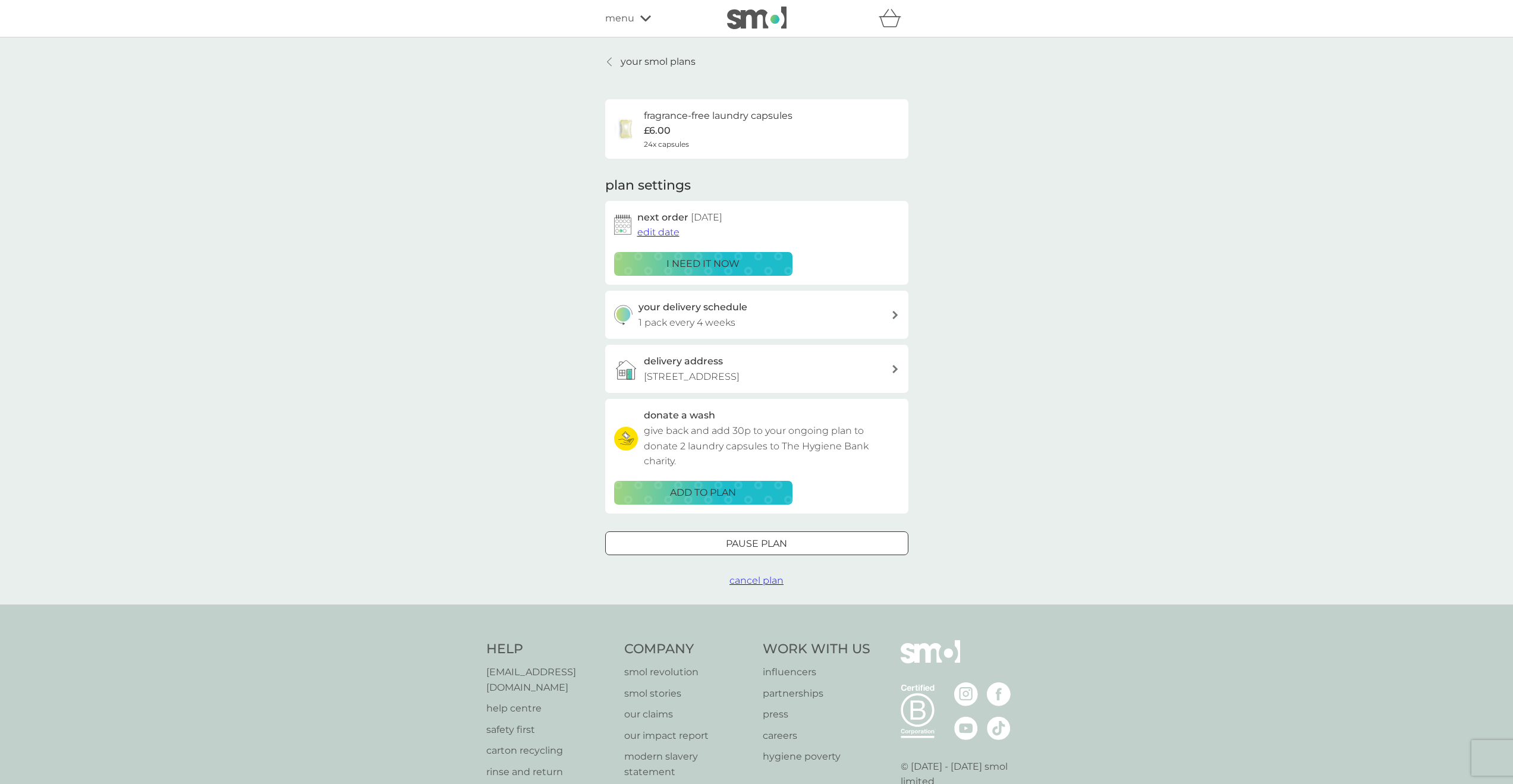
click at [757, 586] on span "cancel plan" at bounding box center [757, 581] width 54 height 12
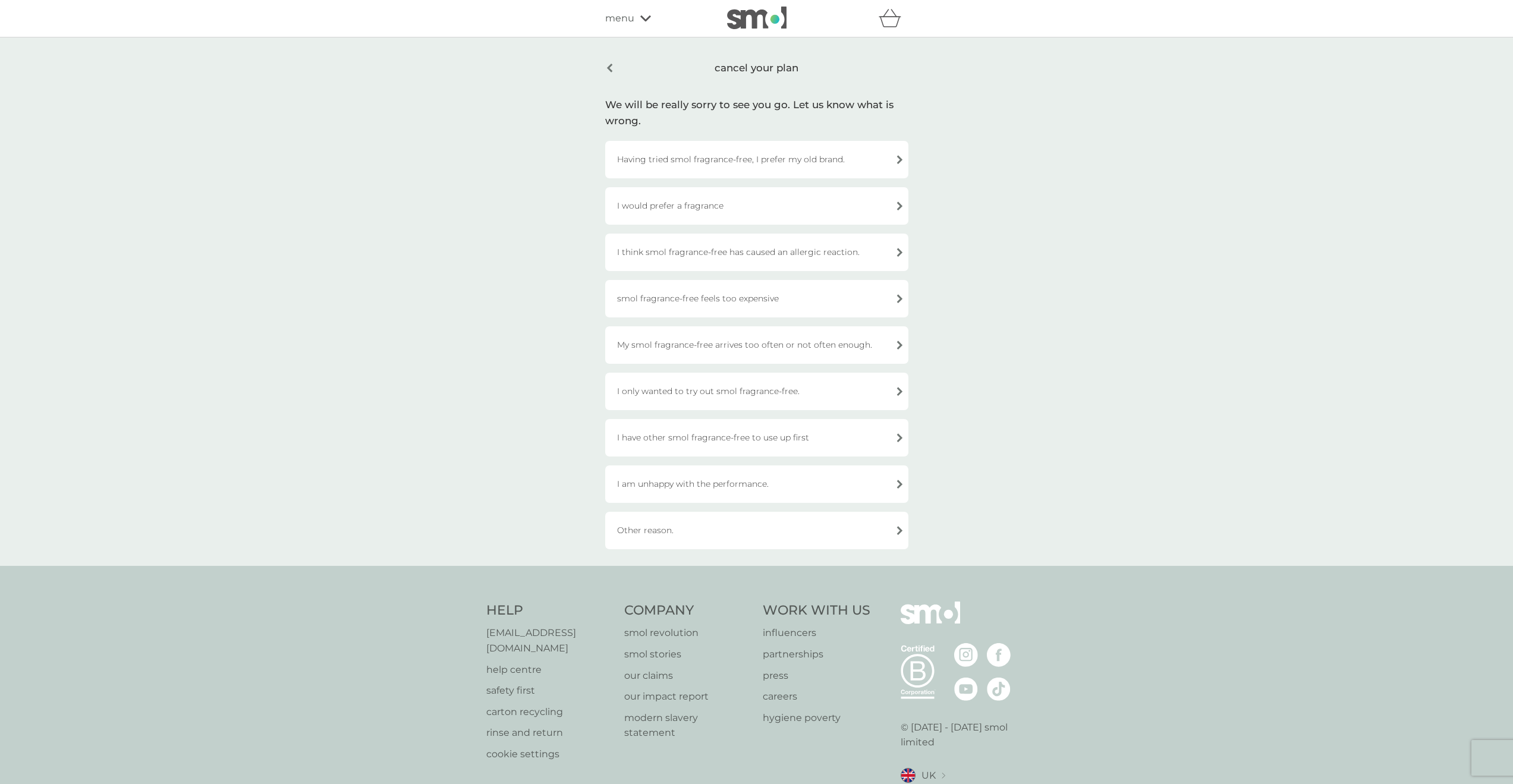
click at [700, 295] on div "smol fragrance-free feels too expensive" at bounding box center [757, 299] width 303 height 37
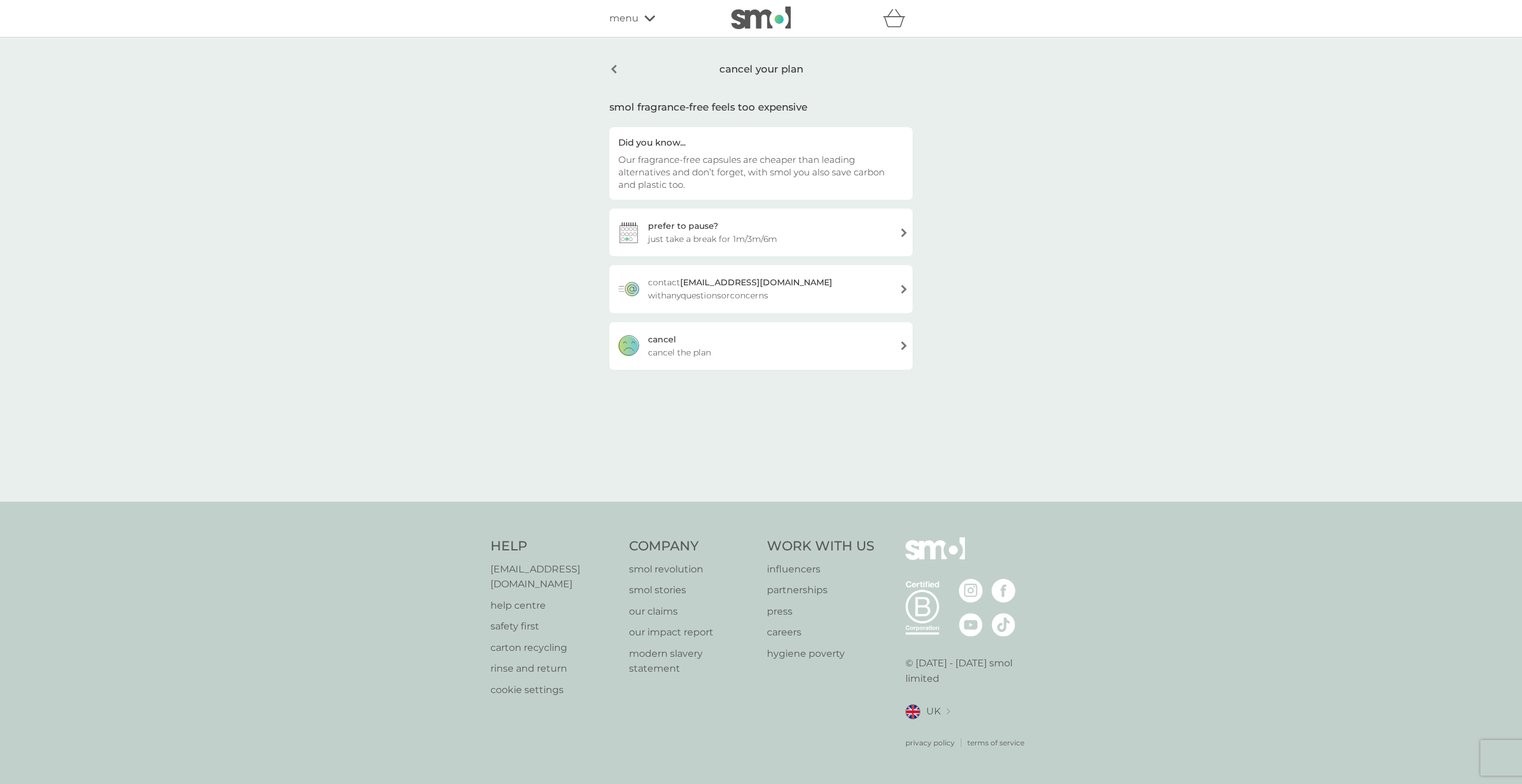
click at [747, 348] on div "cancel cancel the plan" at bounding box center [761, 346] width 303 height 48
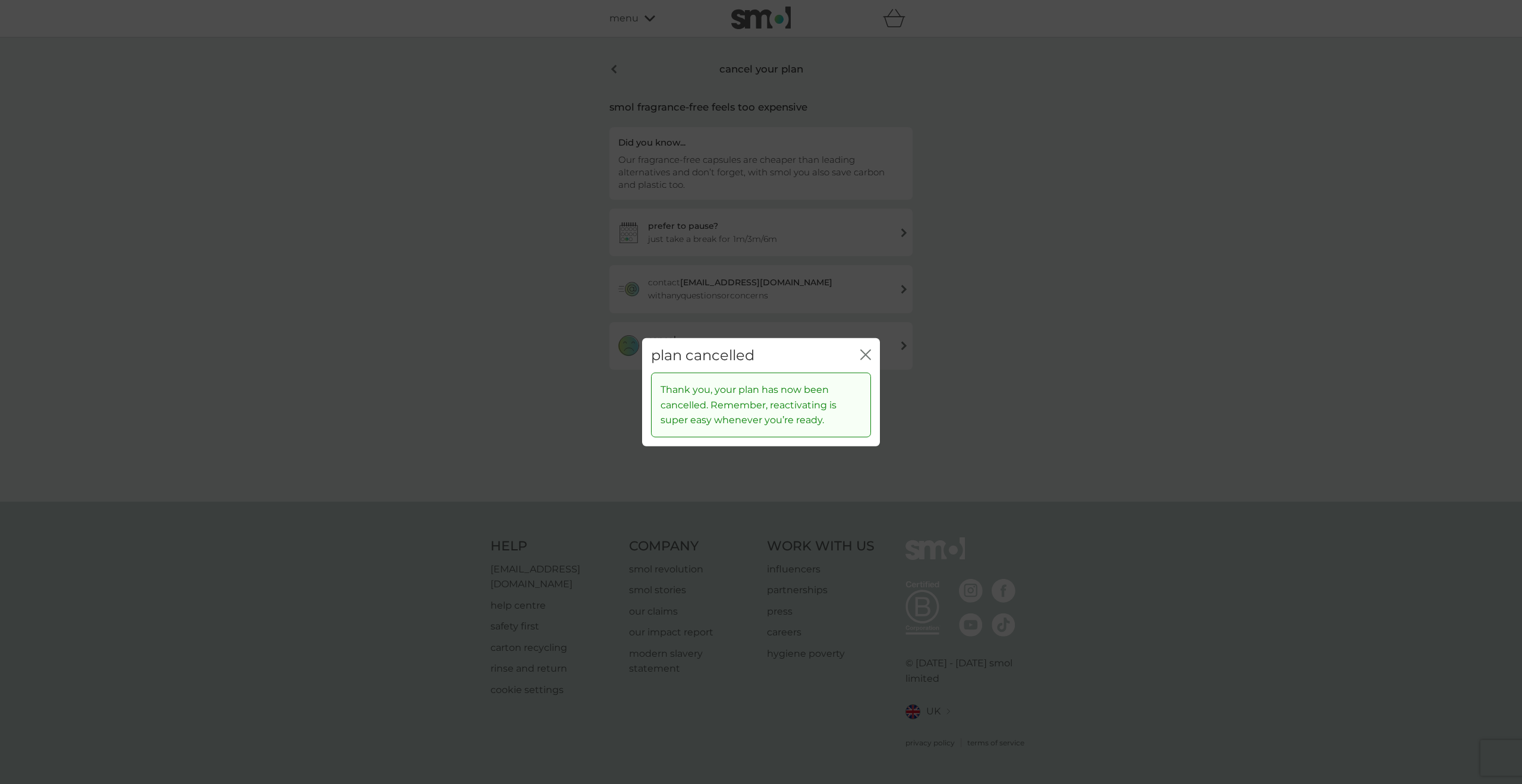
drag, startPoint x: 867, startPoint y: 360, endPoint x: 910, endPoint y: 348, distance: 44.6
click at [867, 360] on icon "close" at bounding box center [865, 354] width 11 height 11
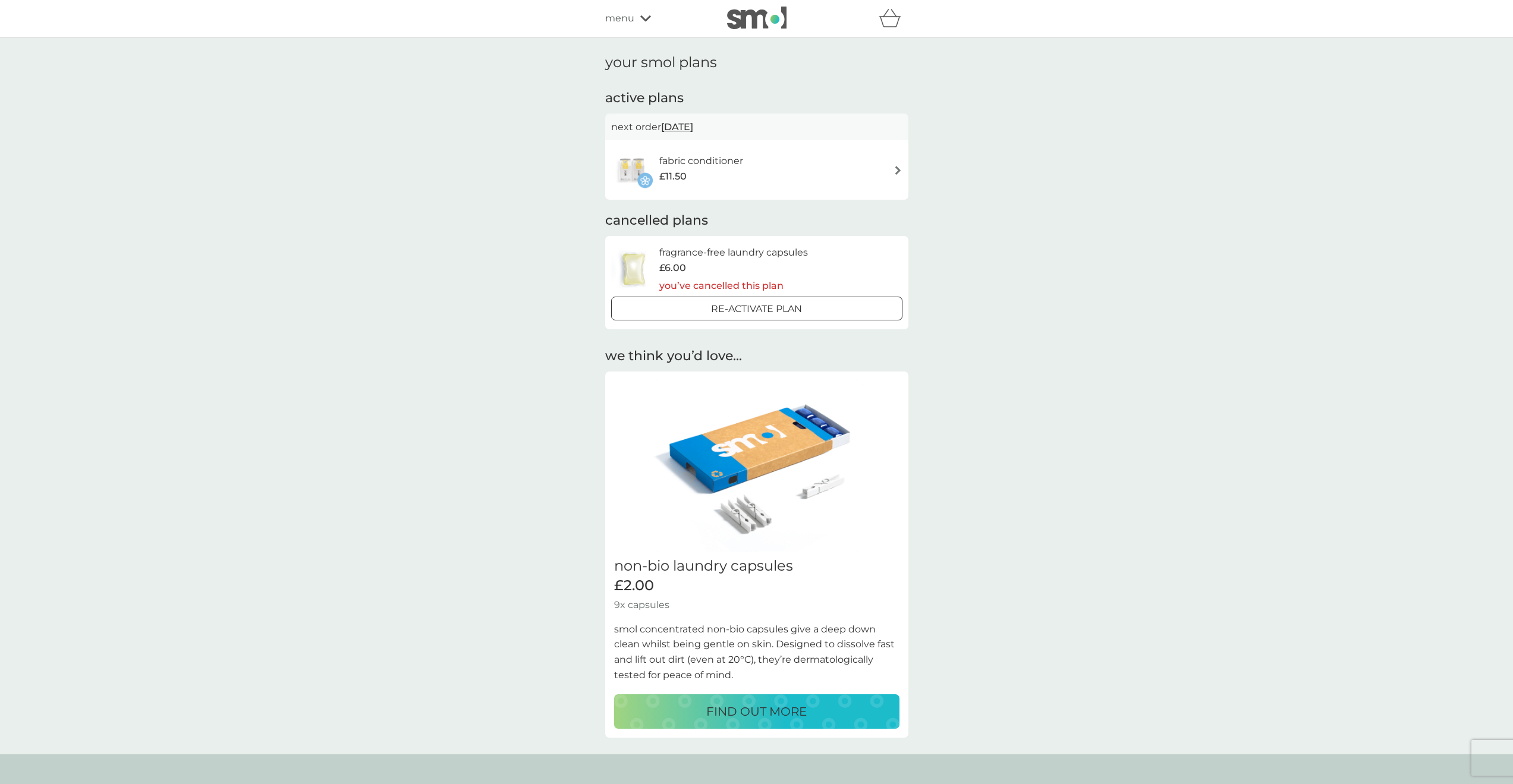
click at [782, 175] on div "fabric conditioner £11.50" at bounding box center [757, 170] width 292 height 42
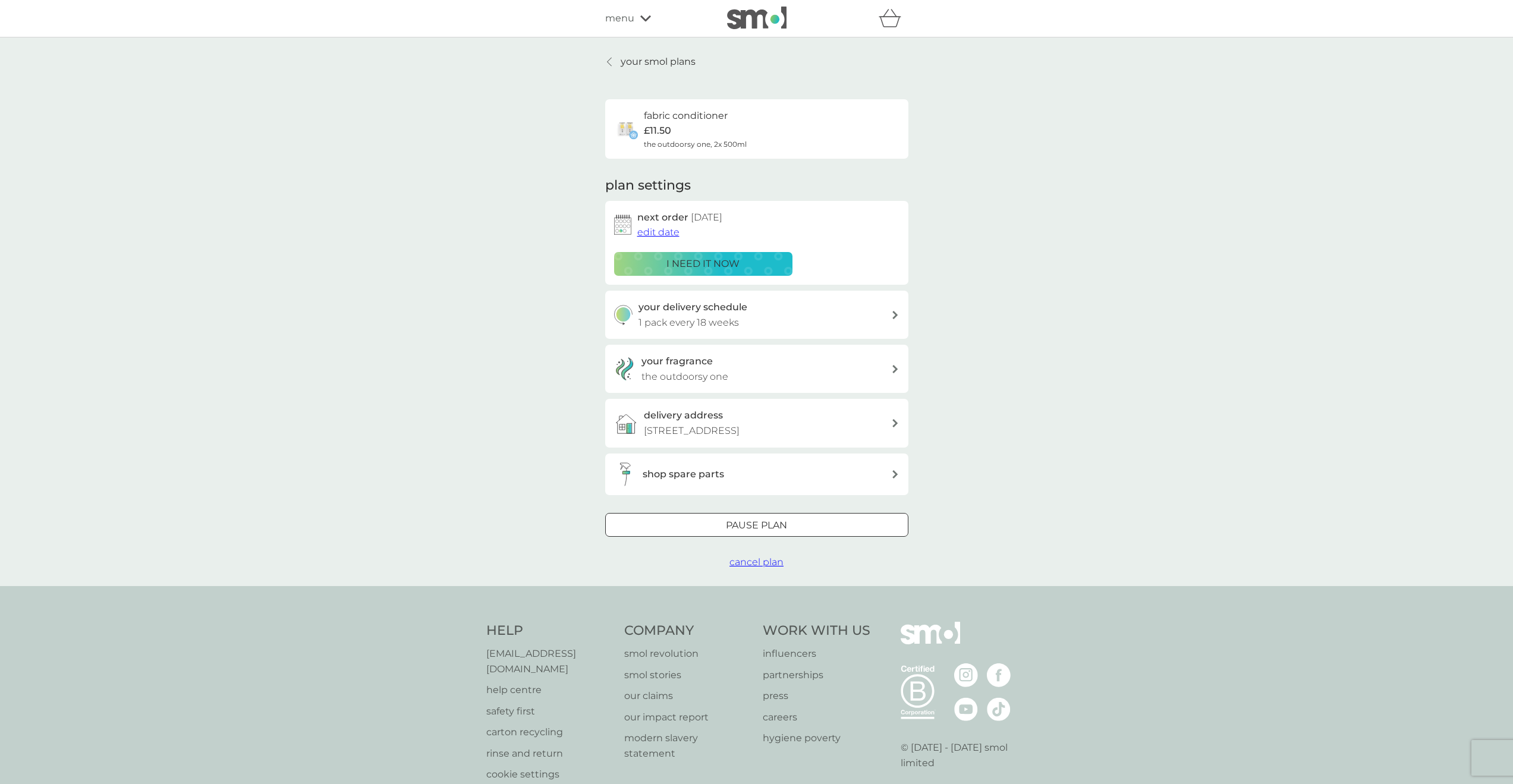
click at [764, 568] on span "cancel plan" at bounding box center [757, 562] width 54 height 12
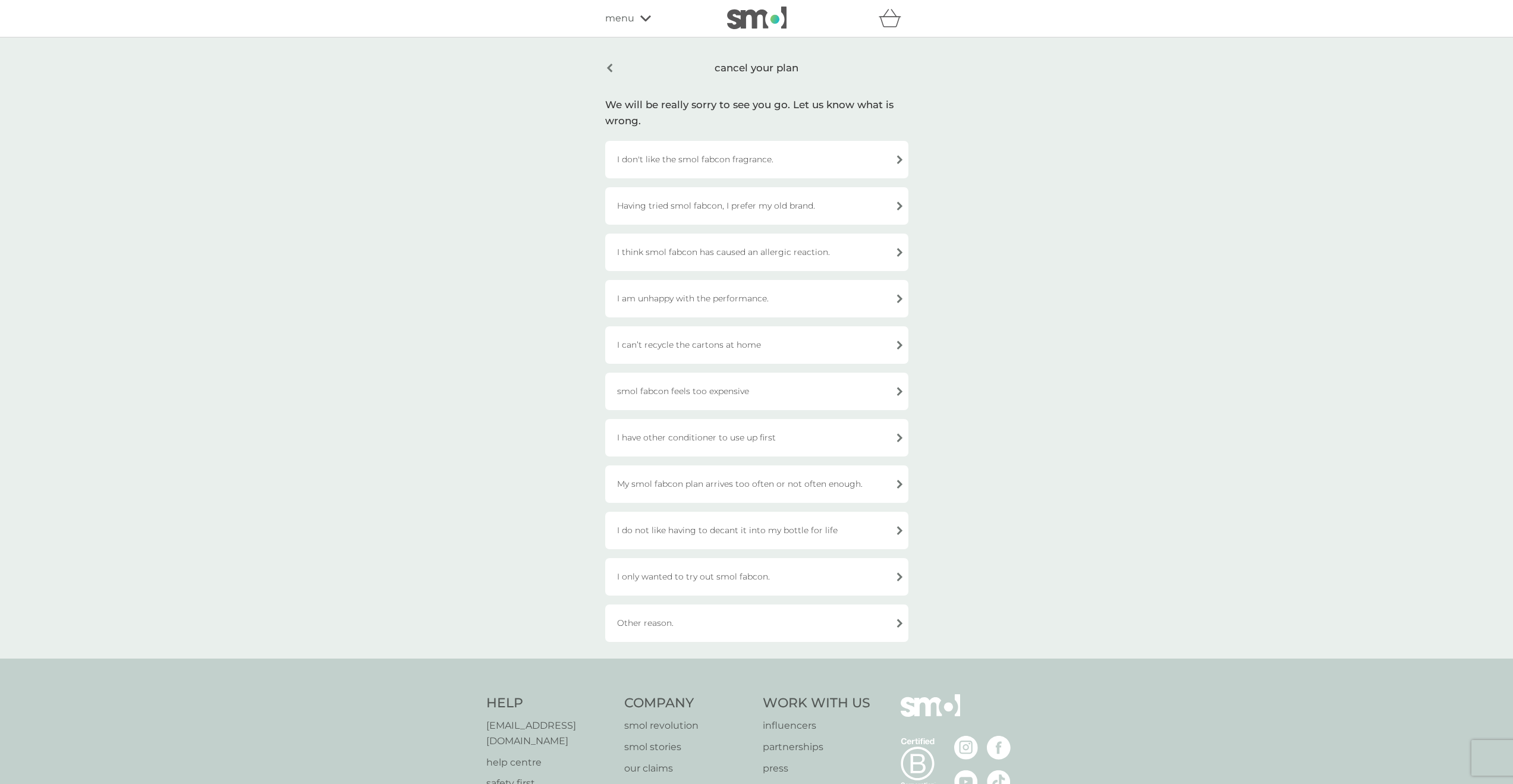
click at [680, 395] on div "smol fabcon feels too expensive" at bounding box center [757, 391] width 303 height 37
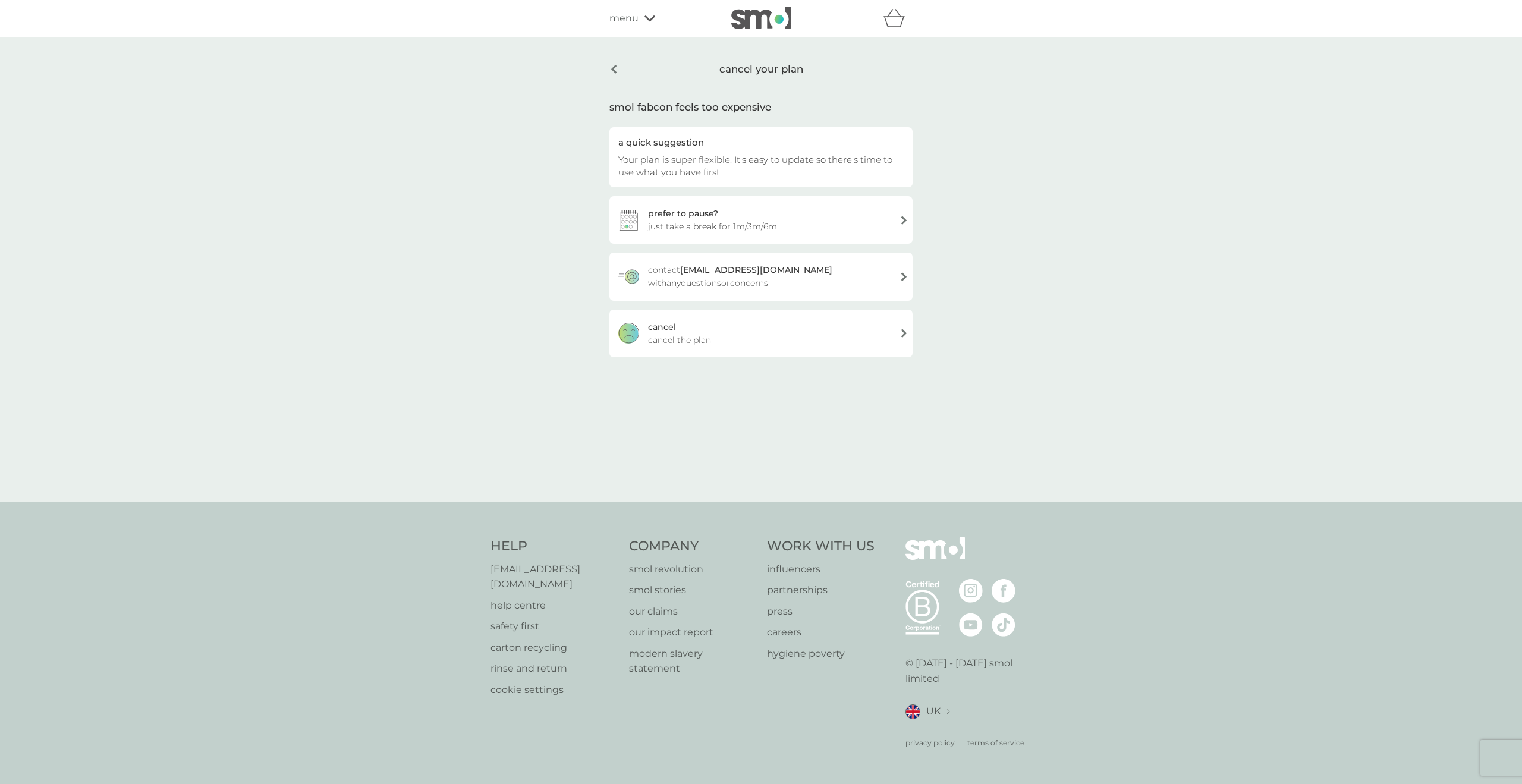
click at [741, 330] on div "cancel cancel the plan" at bounding box center [761, 333] width 303 height 48
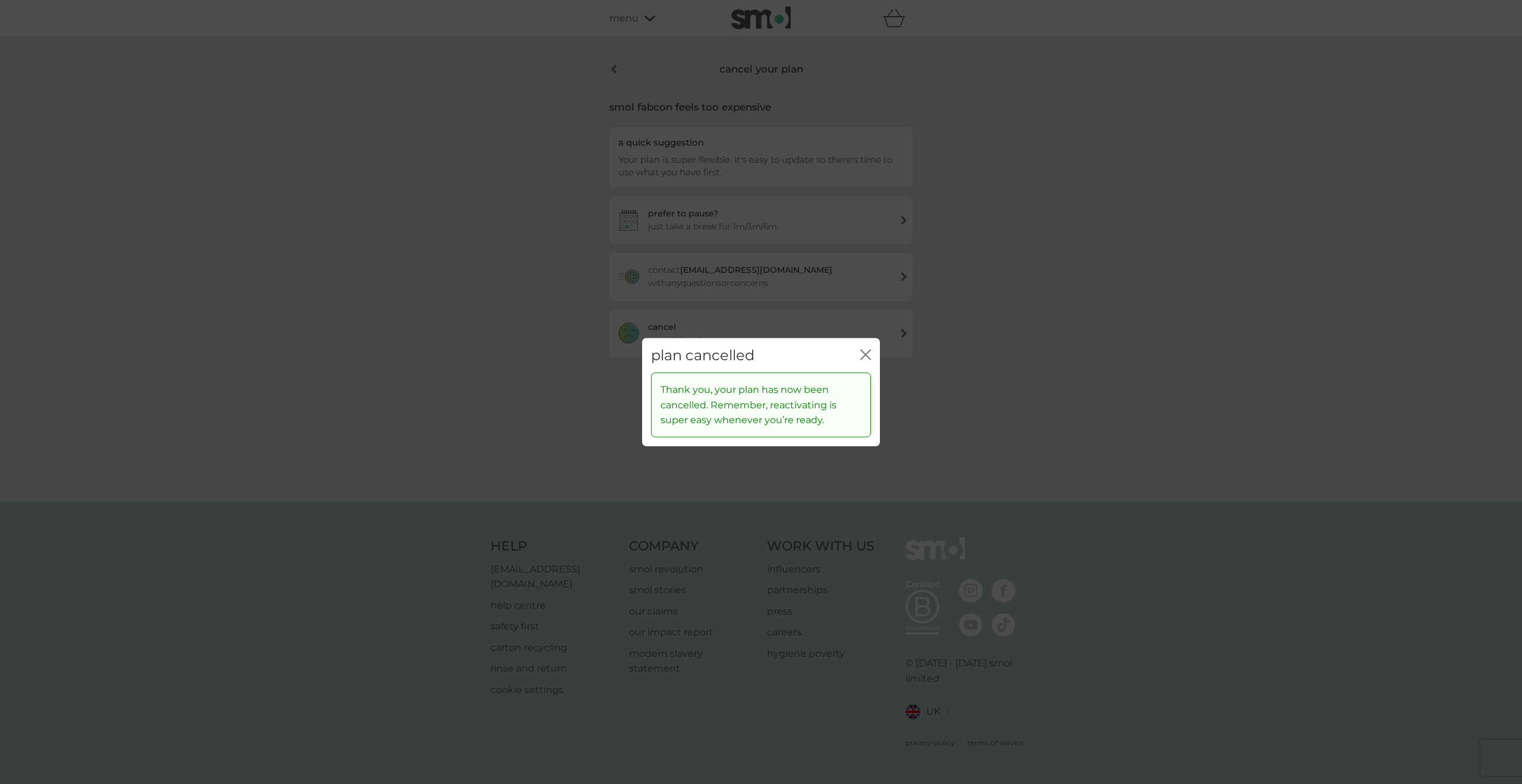
click at [874, 356] on div "plan cancelled close" at bounding box center [760, 355] width 238 height 35
click at [870, 355] on icon "close" at bounding box center [865, 354] width 11 height 11
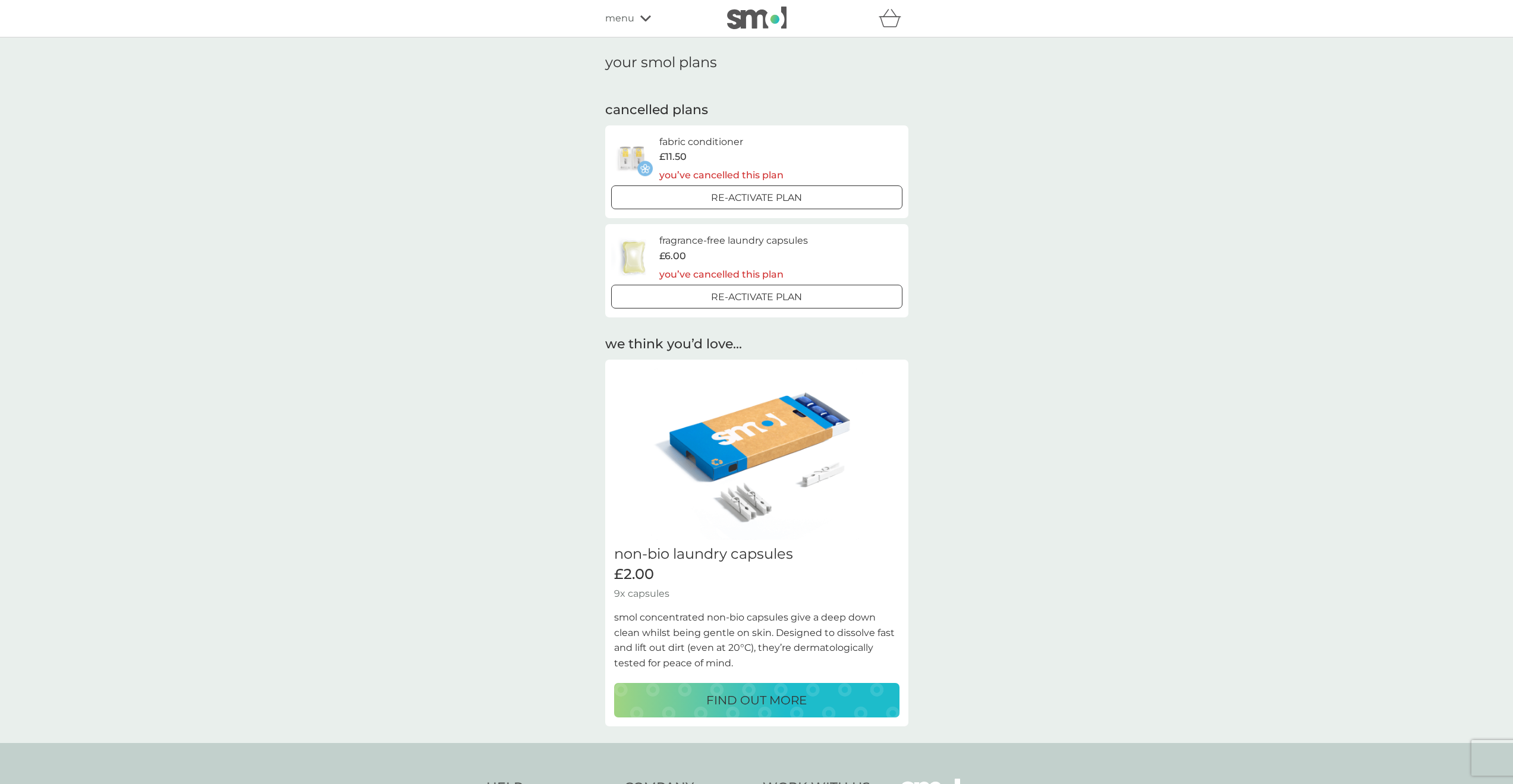
click at [641, 19] on icon at bounding box center [646, 18] width 11 height 7
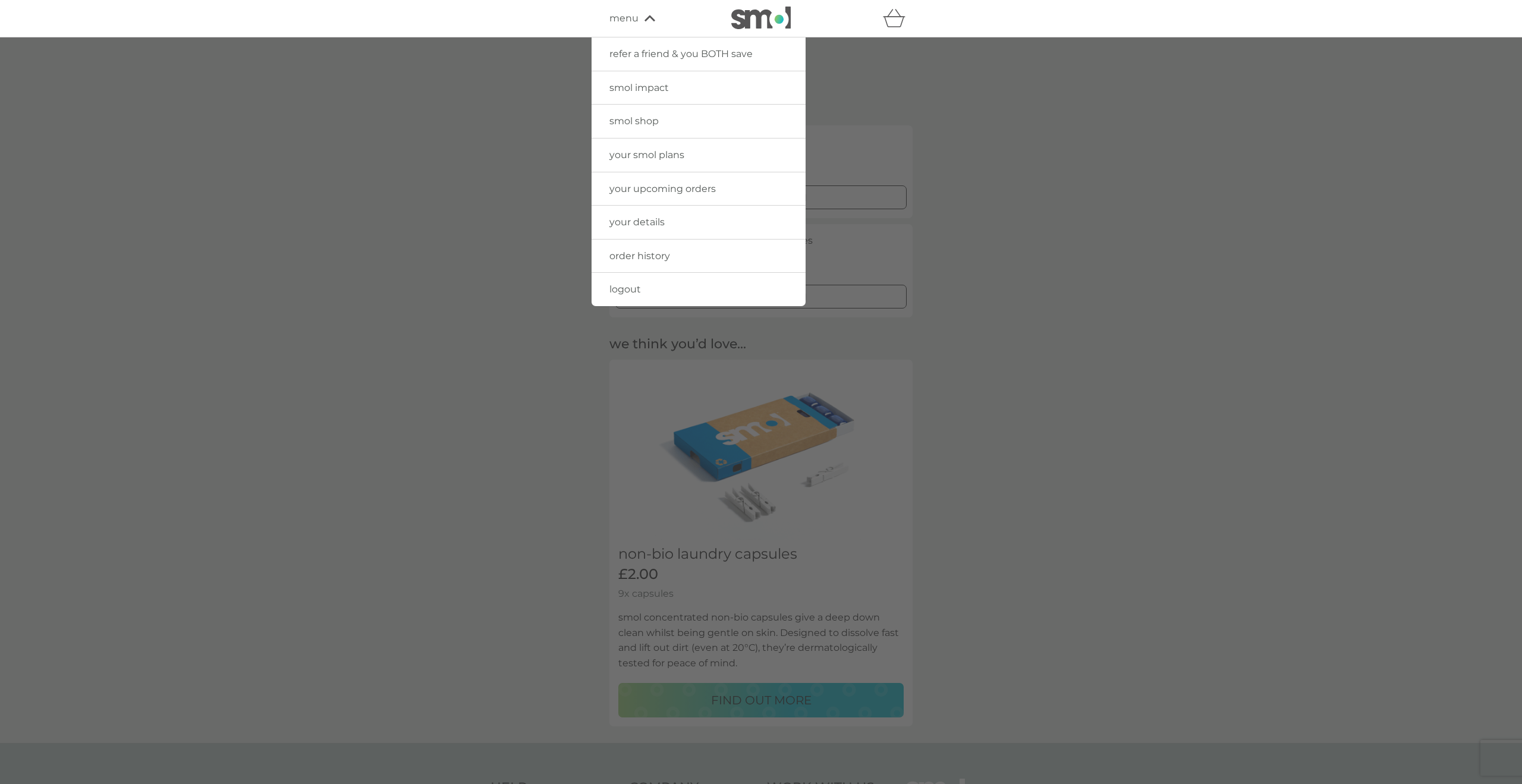
click at [641, 155] on span "your smol plans" at bounding box center [647, 155] width 75 height 12
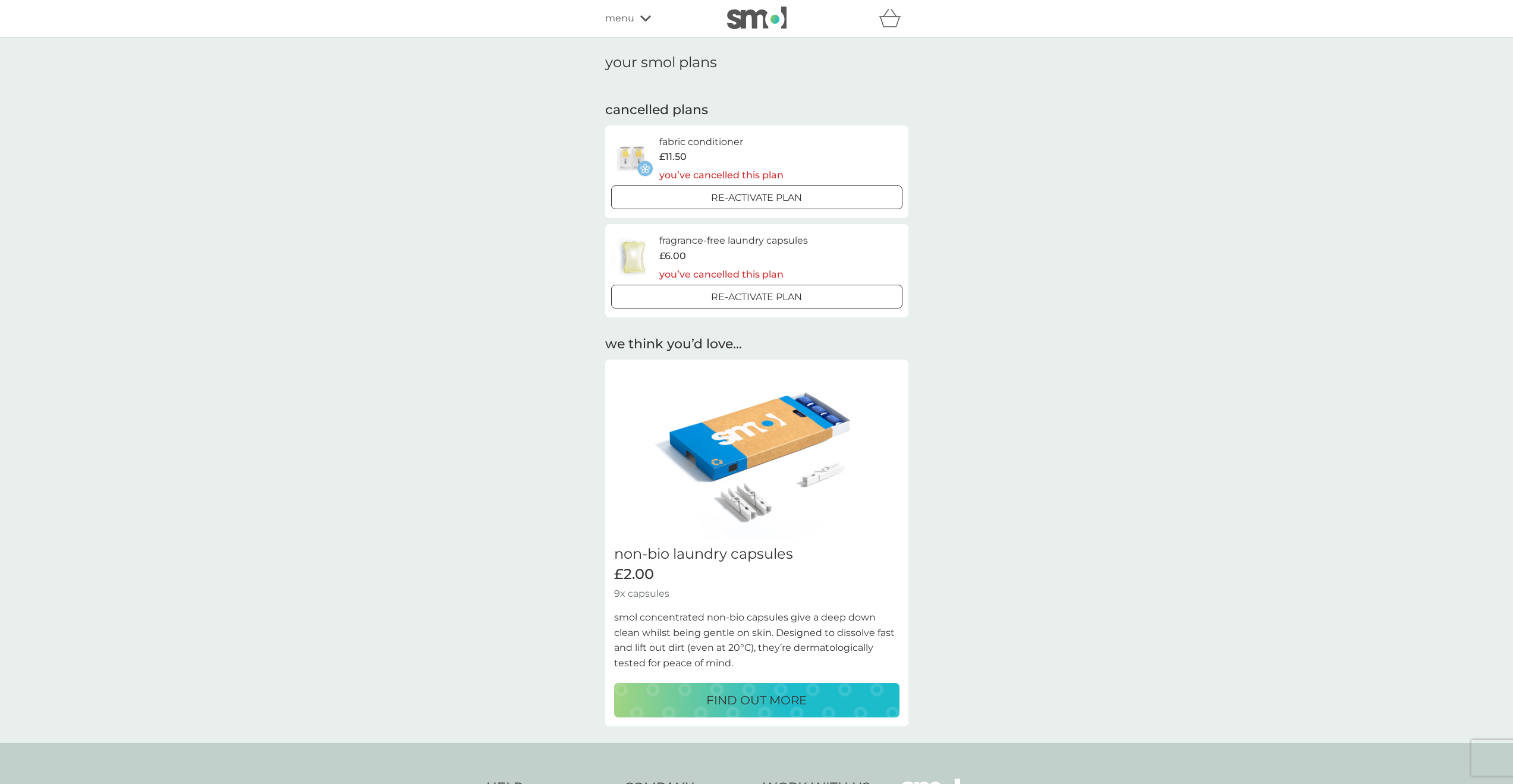
click at [641, 20] on icon at bounding box center [646, 18] width 11 height 7
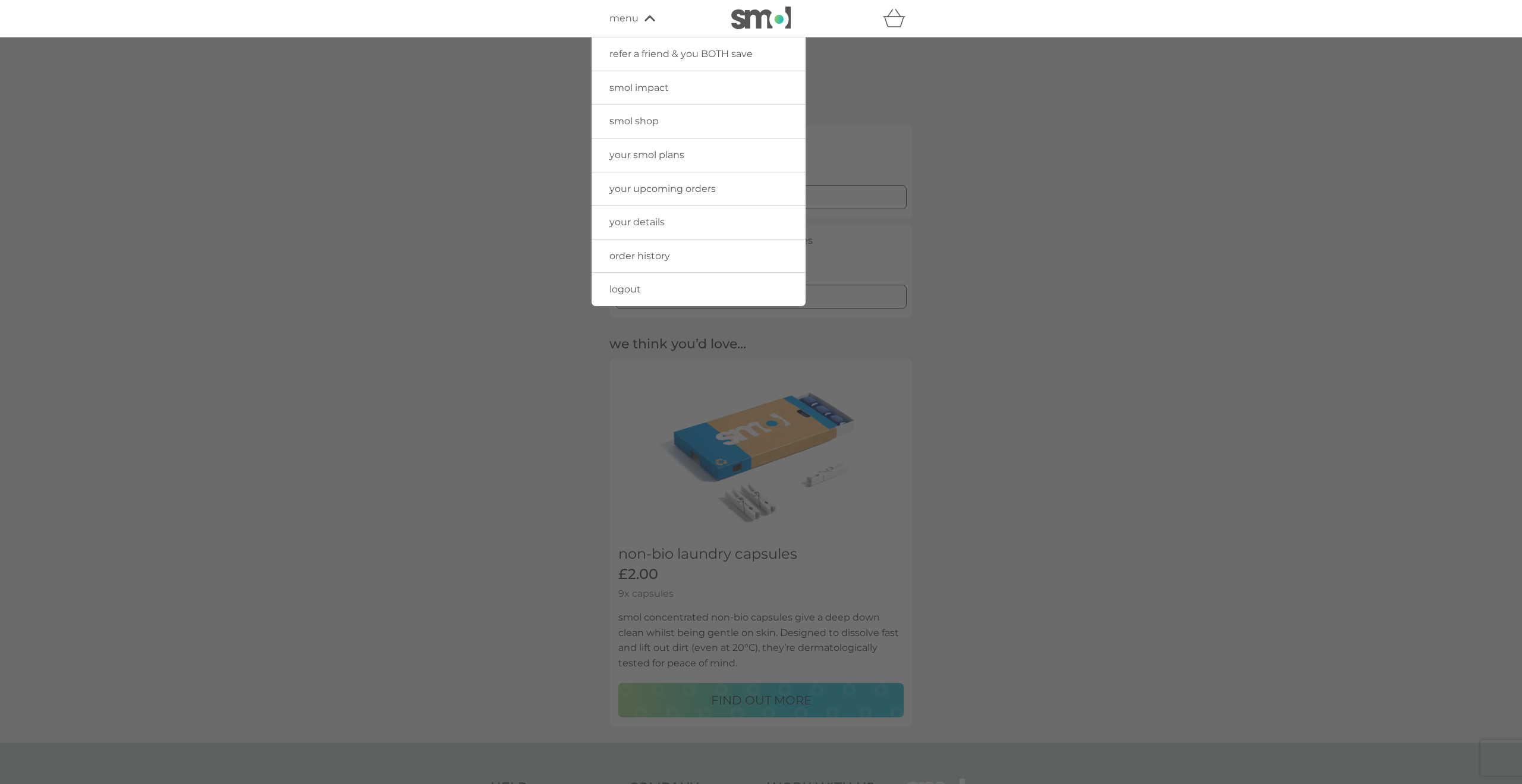
click at [616, 288] on span "logout" at bounding box center [625, 290] width 32 height 12
